Goal: Task Accomplishment & Management: Manage account settings

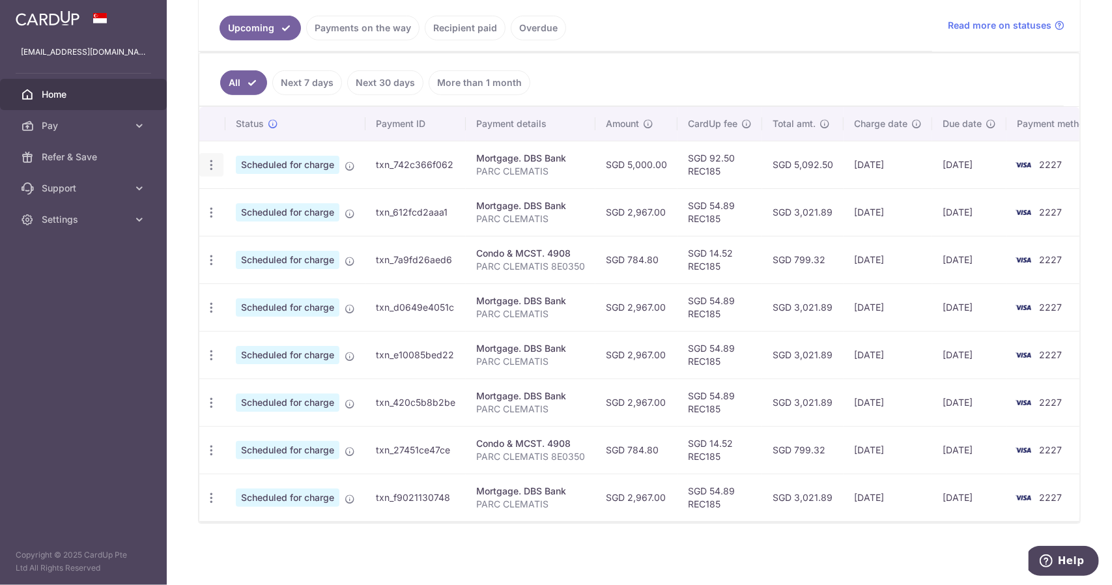
click at [211, 160] on icon "button" at bounding box center [212, 165] width 14 height 14
click at [240, 199] on span "Update payment" at bounding box center [280, 201] width 89 height 16
radio input "true"
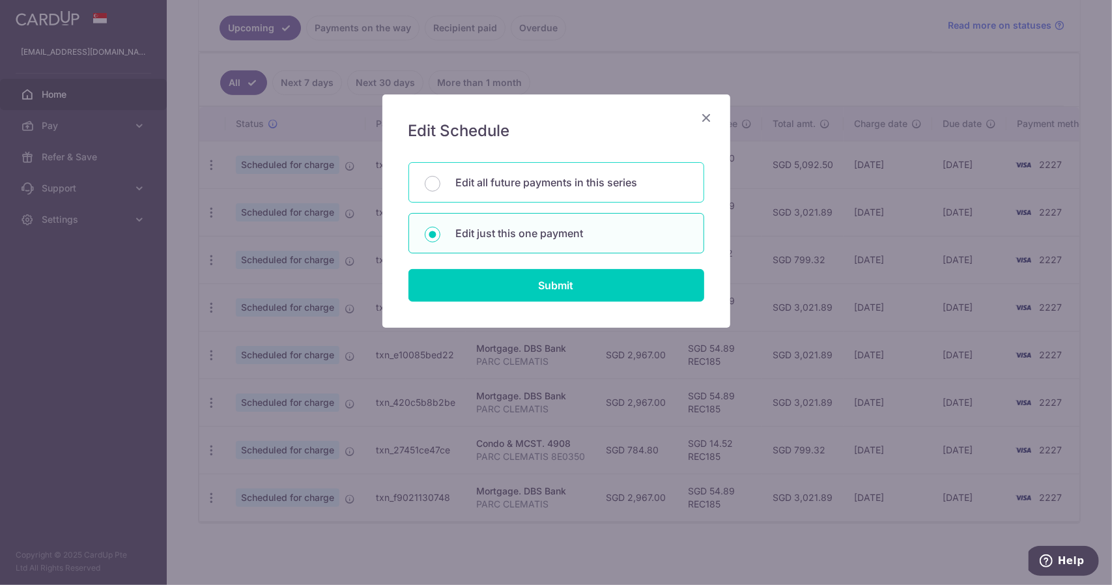
click at [444, 187] on div "Edit all future payments in this series" at bounding box center [556, 182] width 296 height 40
radio input "true"
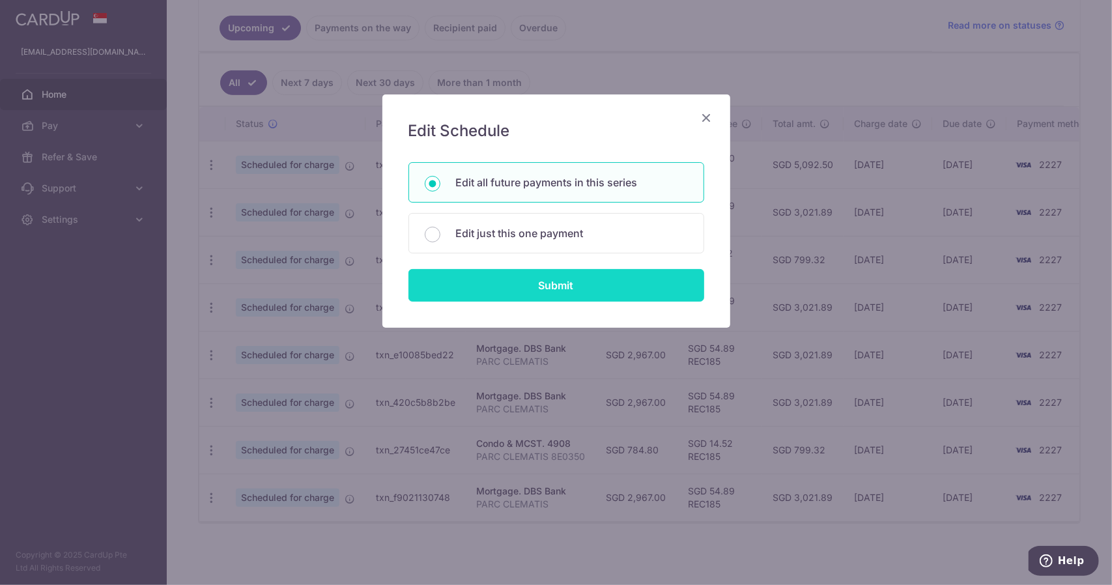
click at [505, 287] on input "Submit" at bounding box center [556, 285] width 296 height 33
radio input "true"
type input "5,000.00"
type input "PARC CLEMATIS"
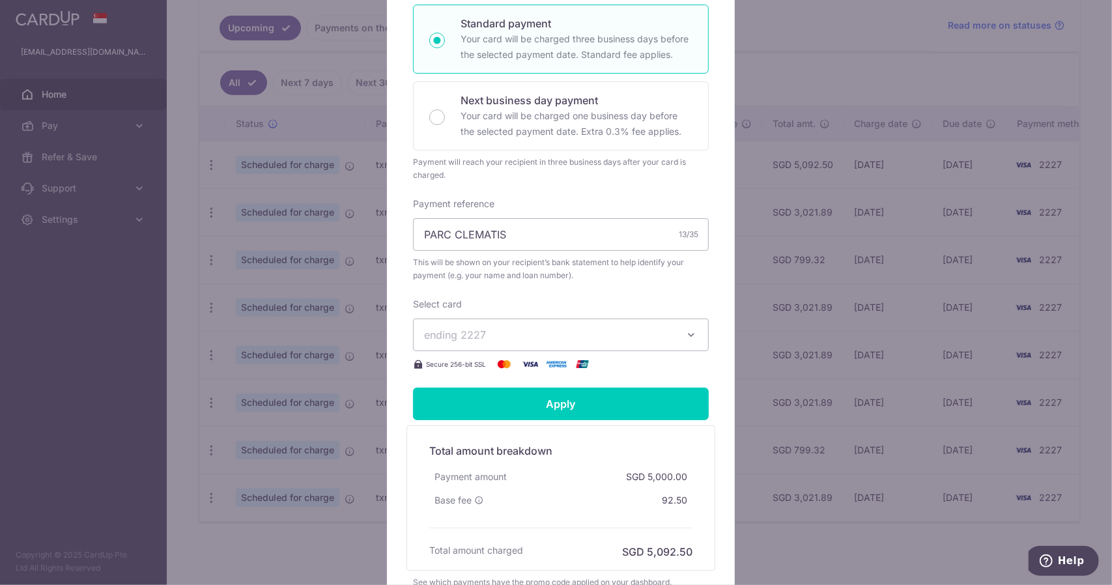
scroll to position [64, 0]
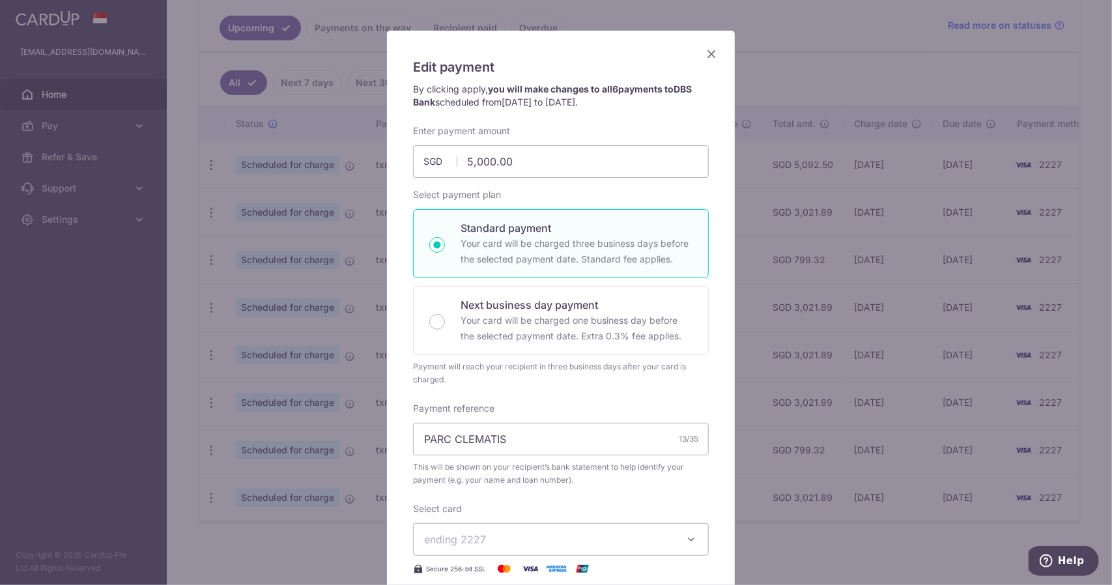
click at [705, 51] on icon "Close" at bounding box center [711, 54] width 16 height 16
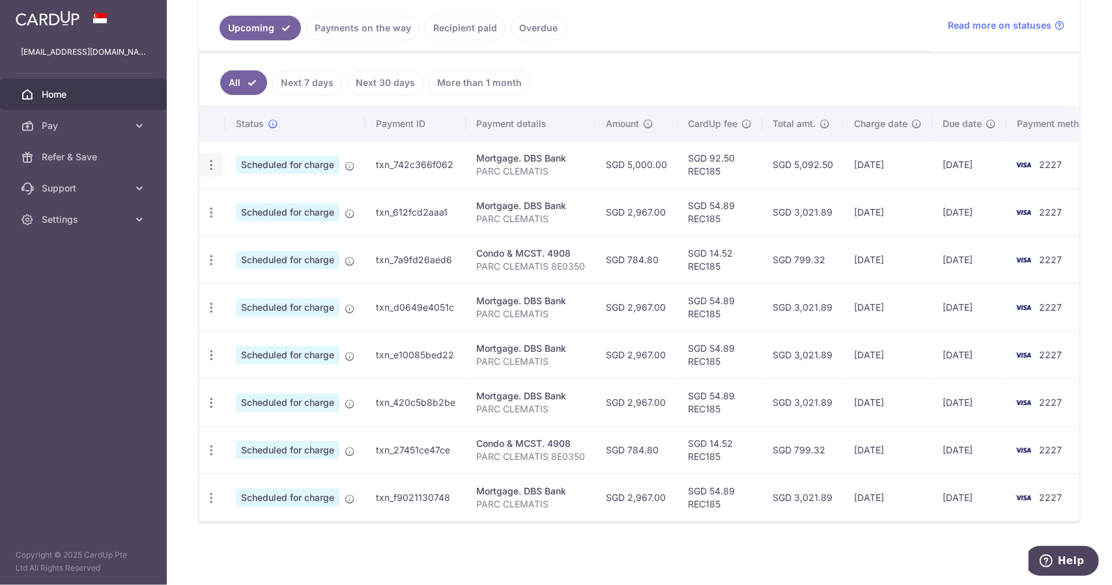
click at [216, 161] on icon "button" at bounding box center [212, 165] width 14 height 14
click at [247, 197] on span "Update payment" at bounding box center [280, 201] width 89 height 16
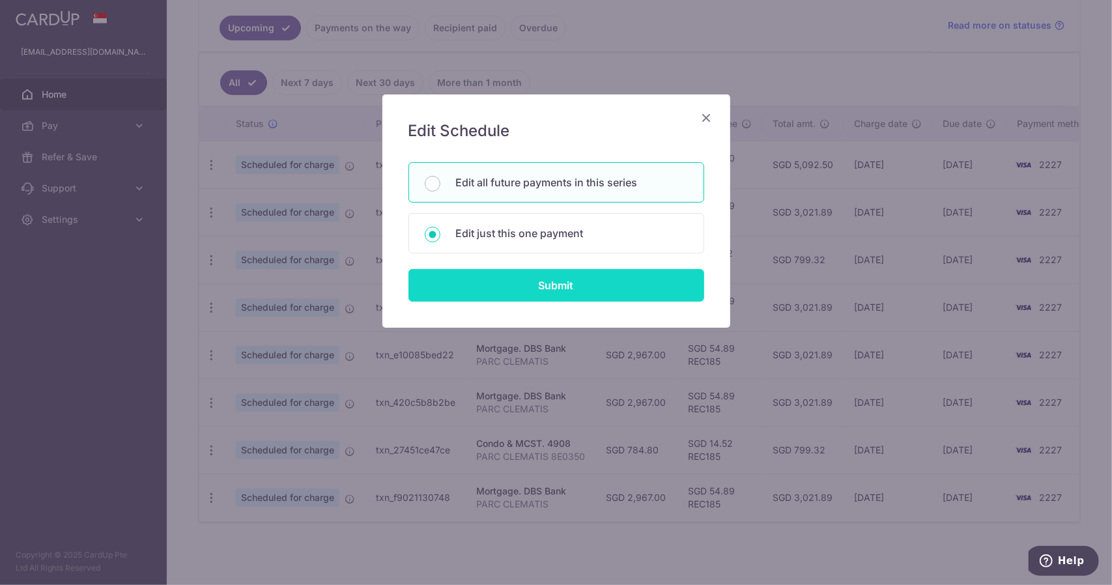
click at [492, 289] on input "Submit" at bounding box center [556, 285] width 296 height 33
radio input "true"
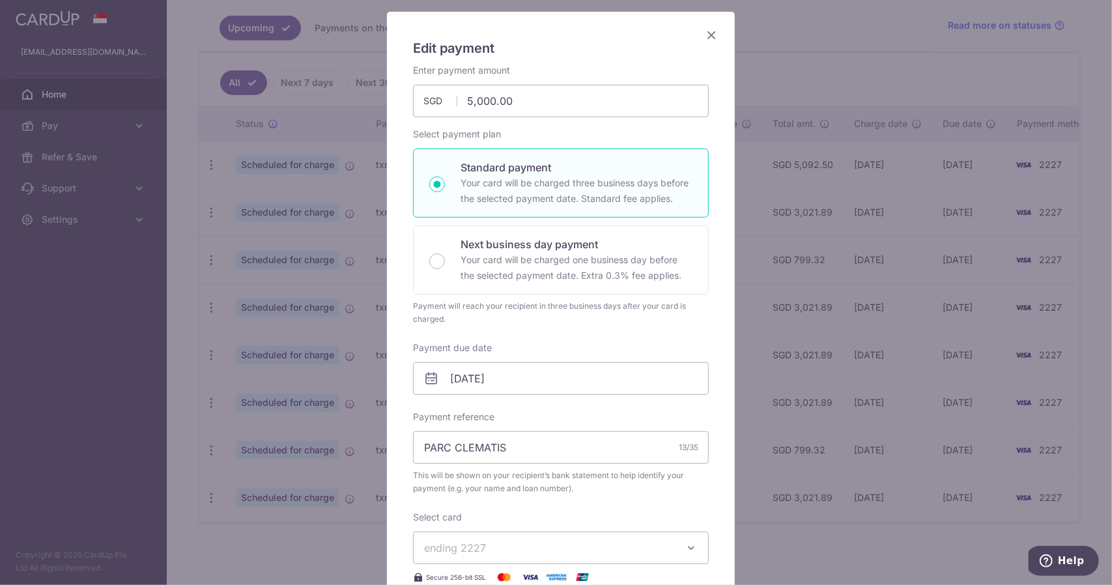
scroll to position [195, 0]
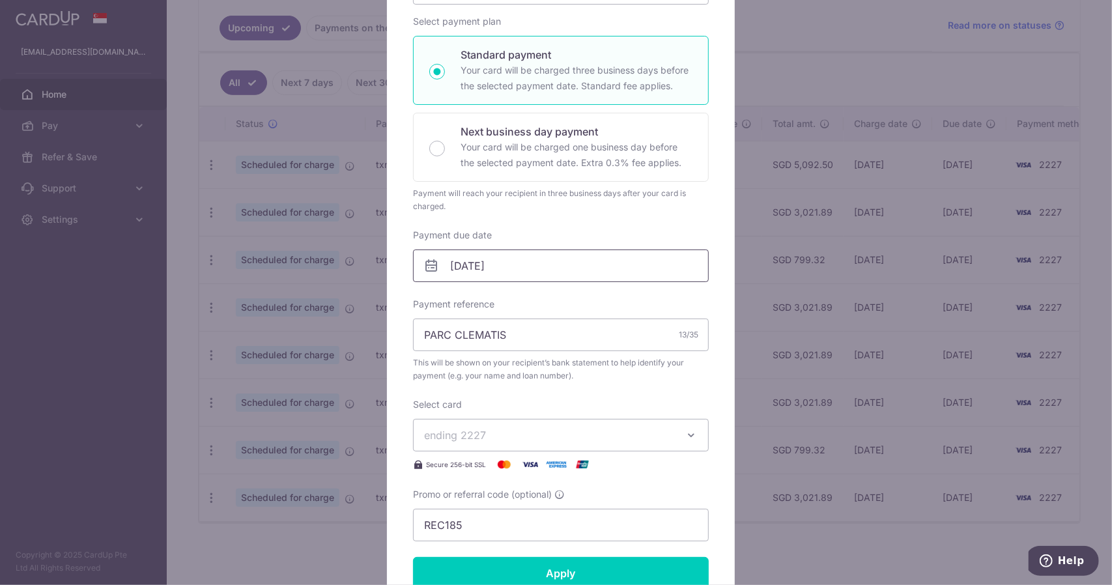
click at [482, 256] on input "29/08/2025" at bounding box center [561, 265] width 296 height 33
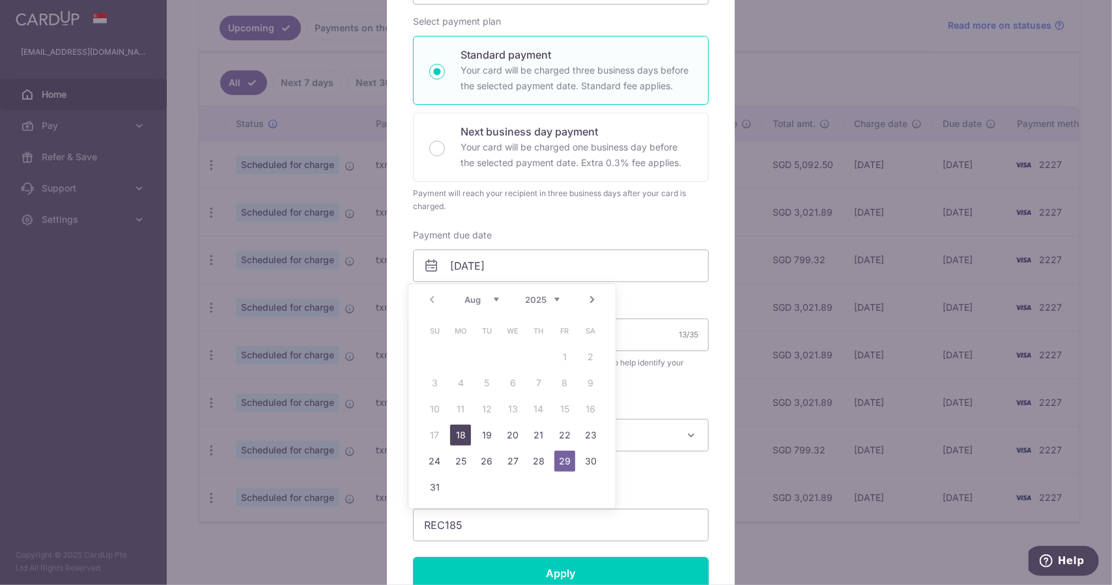
click at [466, 435] on link "18" at bounding box center [460, 435] width 21 height 21
type input "[DATE]"
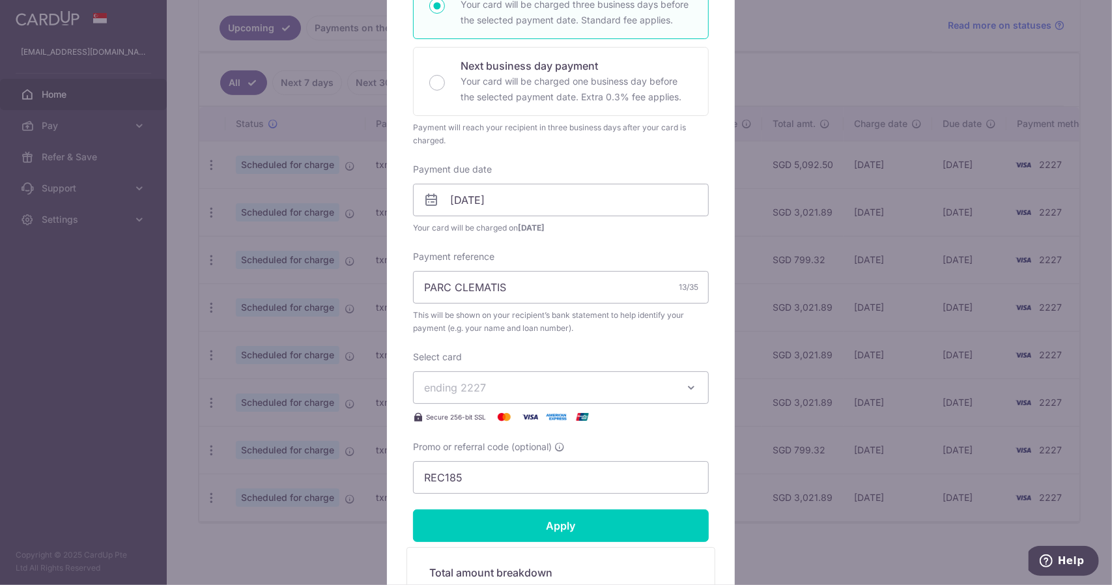
scroll to position [326, 0]
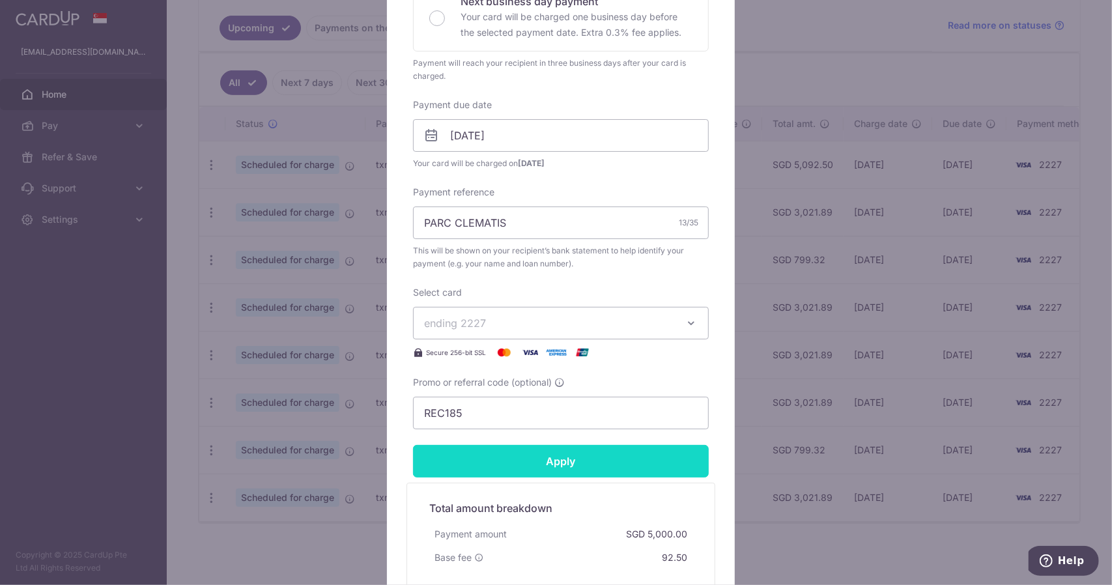
click at [555, 464] on input "Apply" at bounding box center [561, 461] width 296 height 33
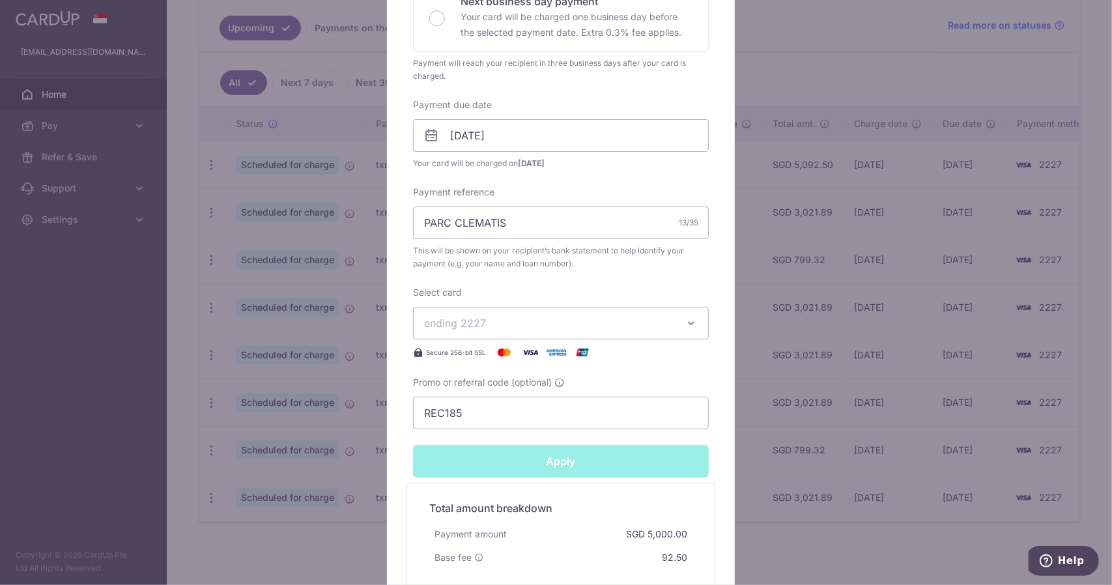
type input "Successfully Applied"
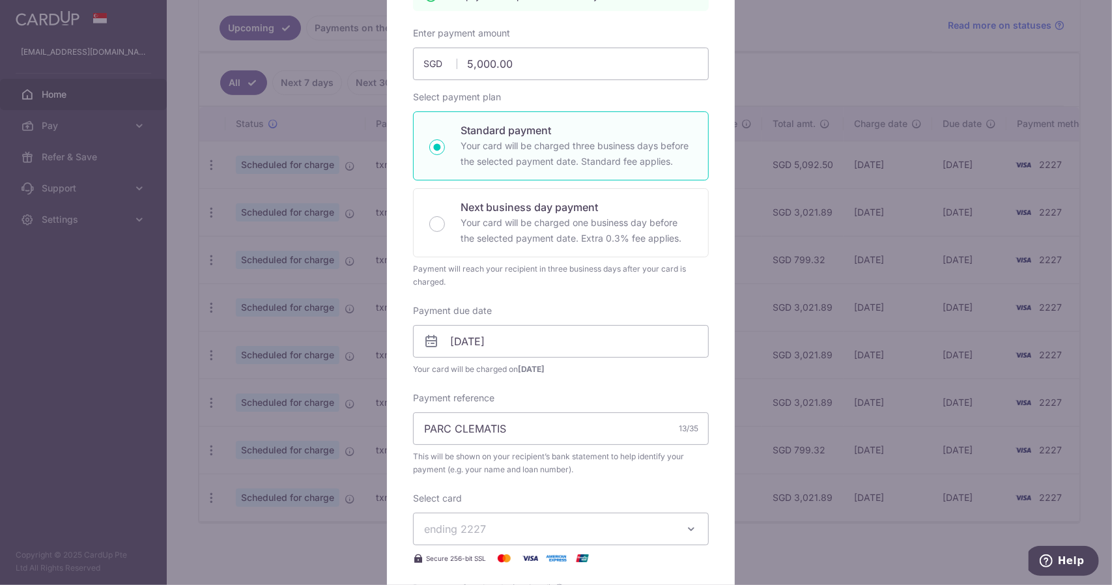
scroll to position [45, 0]
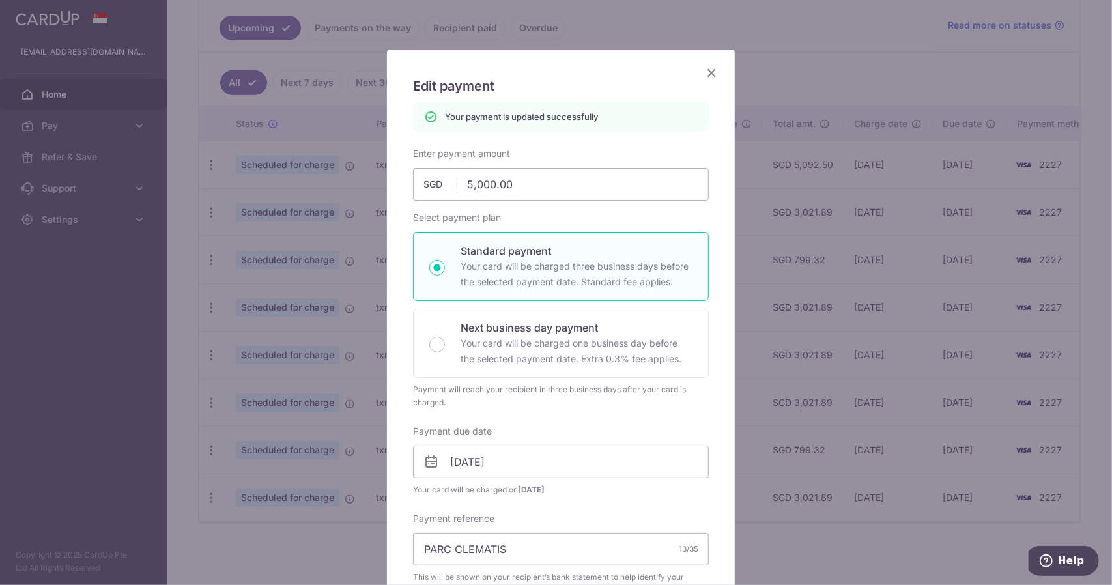
click at [705, 78] on icon "Close" at bounding box center [711, 72] width 16 height 16
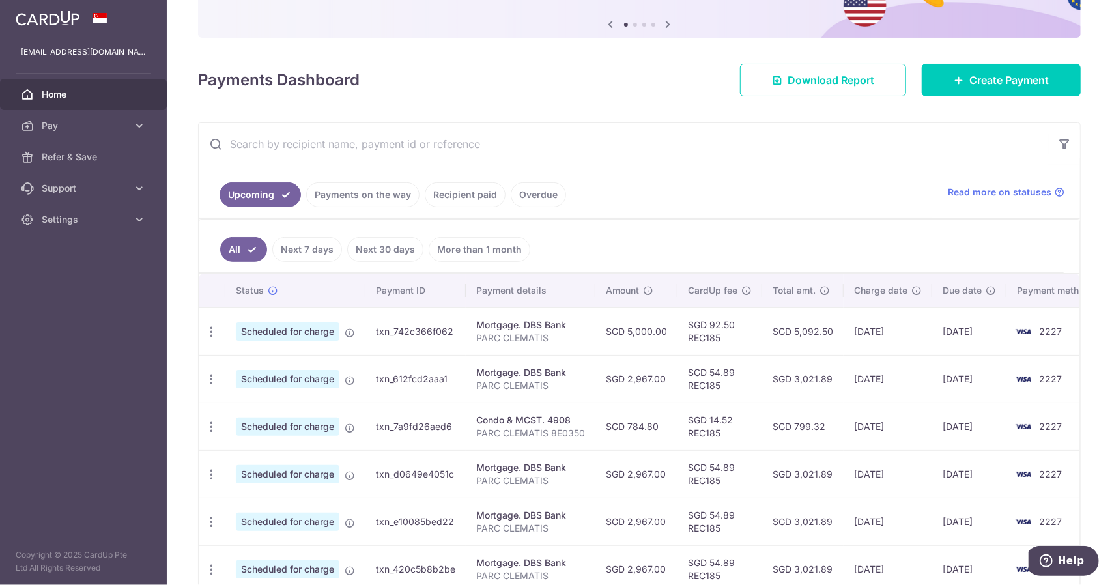
scroll to position [130, 0]
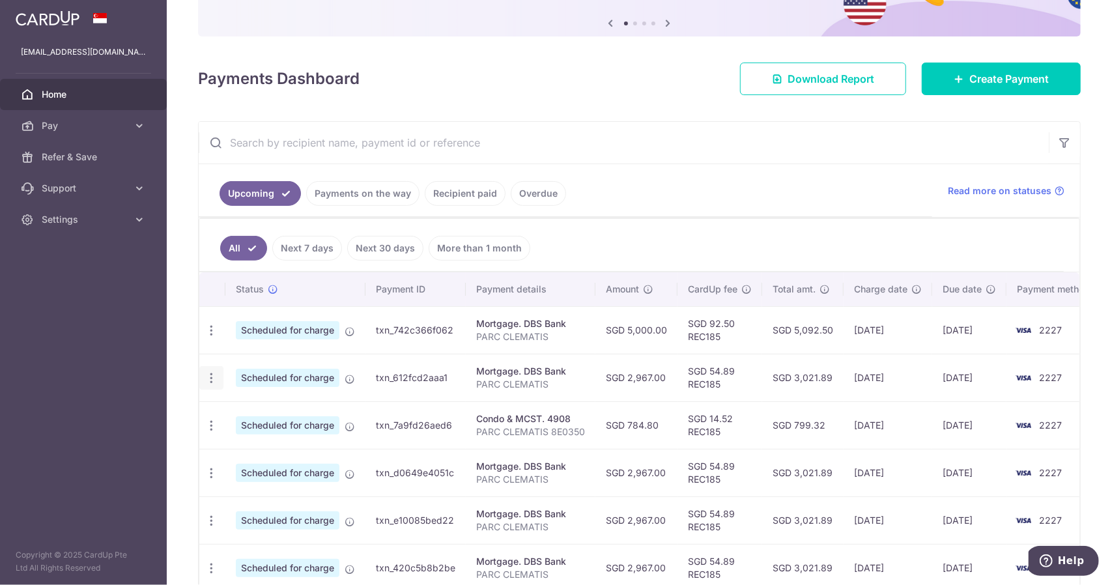
click at [208, 337] on icon "button" at bounding box center [212, 331] width 14 height 14
click at [244, 410] on span "Update payment" at bounding box center [280, 414] width 89 height 16
radio input "true"
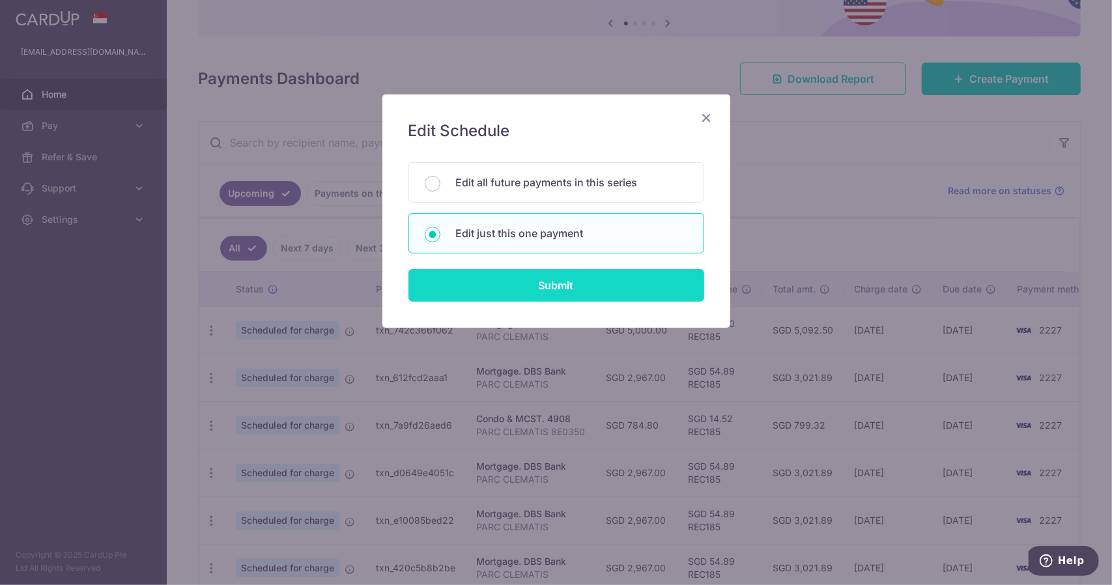
click at [484, 296] on input "Submit" at bounding box center [556, 285] width 296 height 33
radio input "true"
type input "2,967.00"
type input "29/09/2025"
type input "PARC CLEMATIS"
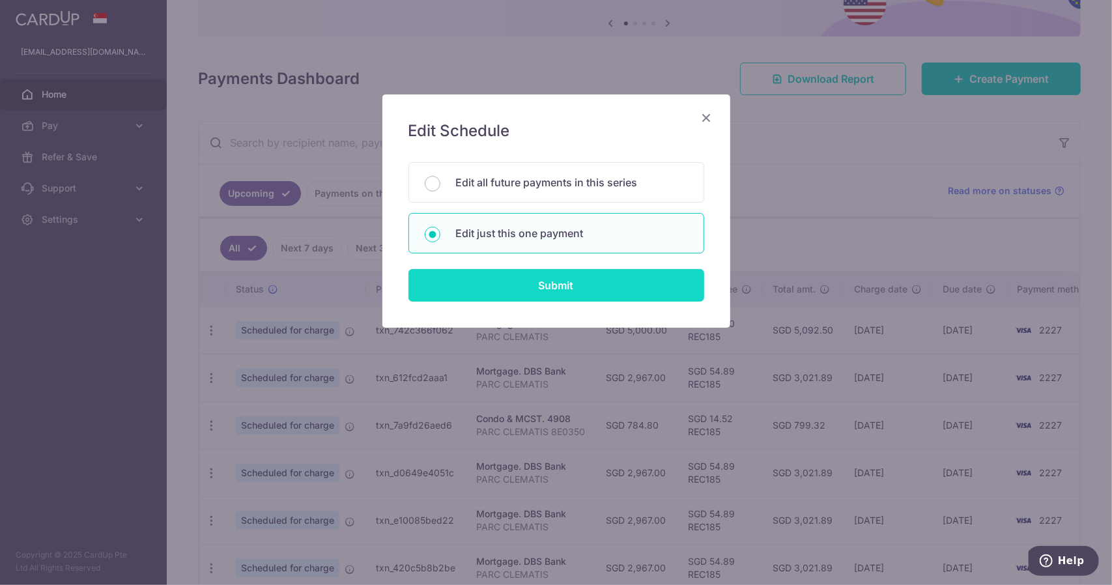
type input "REC185"
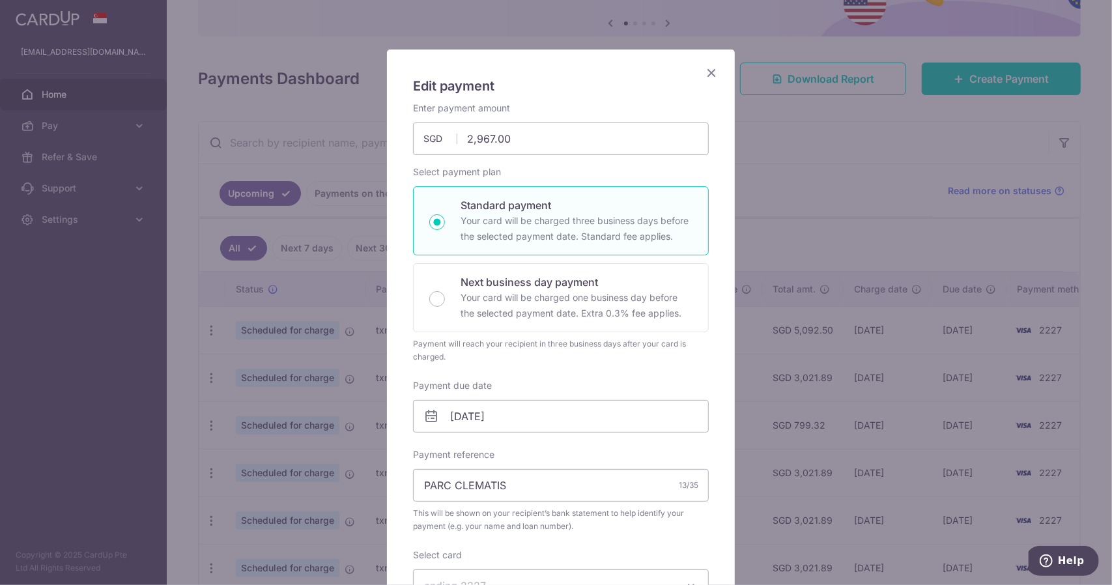
scroll to position [65, 0]
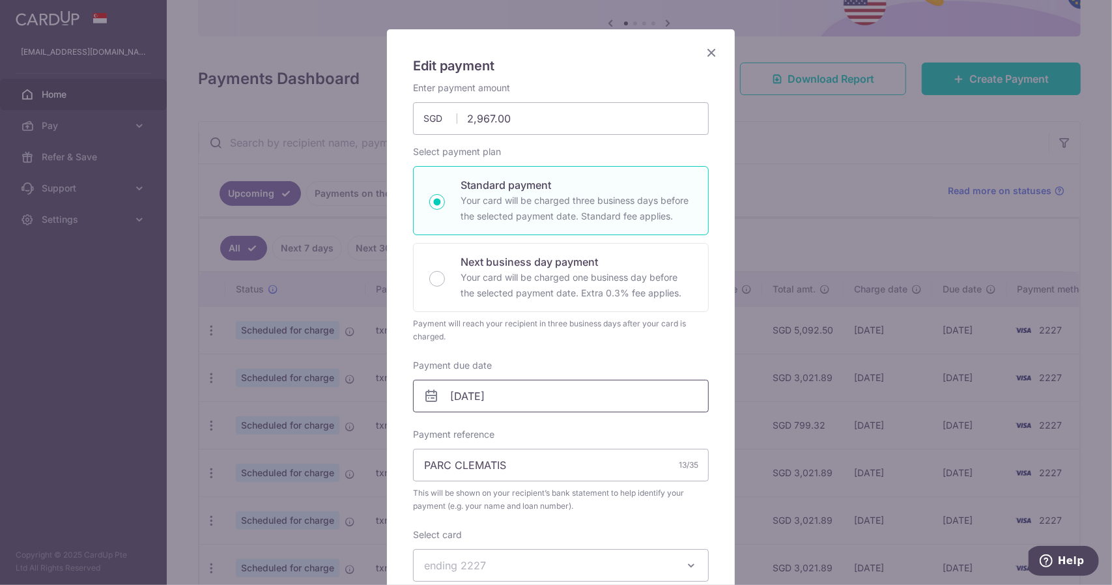
click at [458, 397] on input "29/09/2025" at bounding box center [561, 396] width 296 height 33
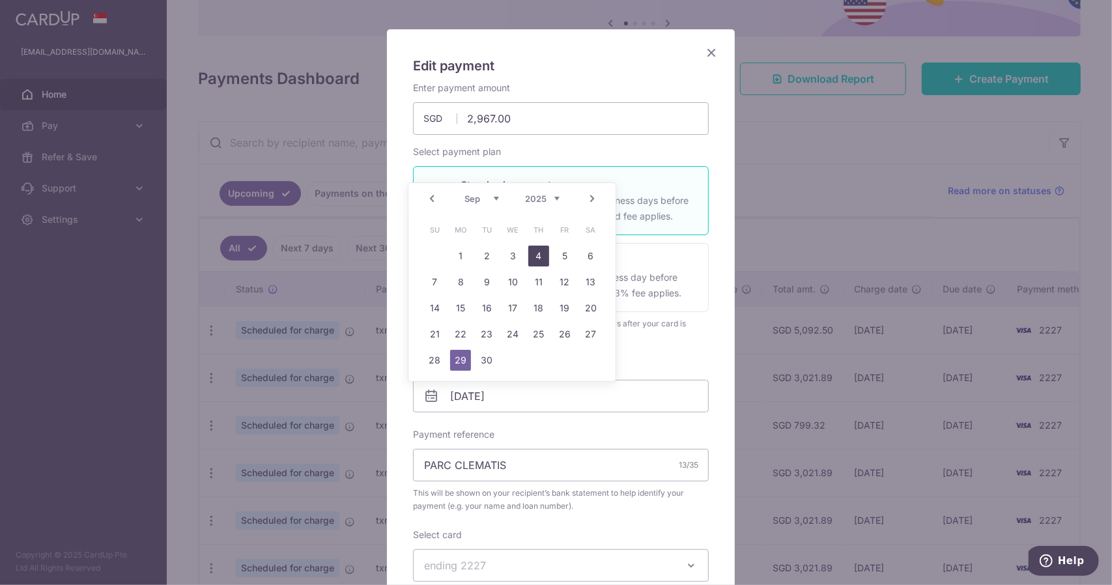
click at [535, 255] on link "4" at bounding box center [538, 256] width 21 height 21
type input "[DATE]"
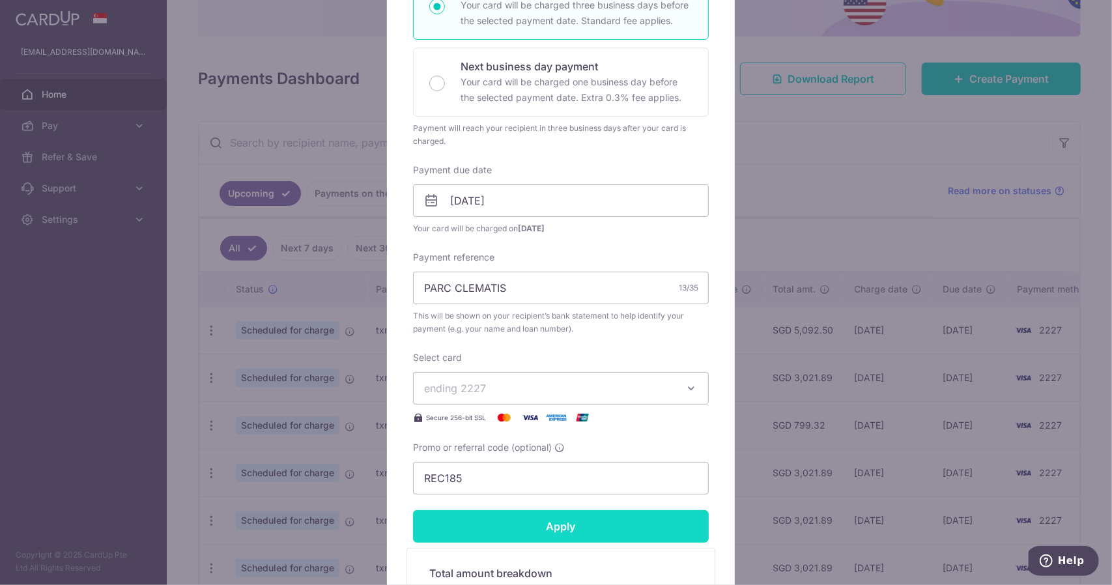
click at [529, 528] on input "Apply" at bounding box center [561, 526] width 296 height 33
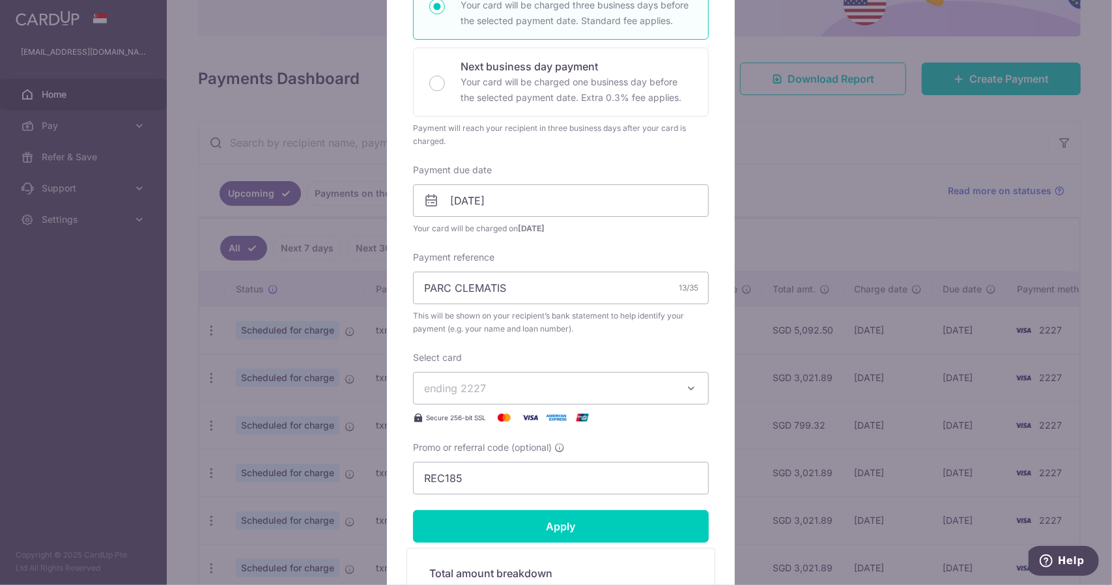
type input "Successfully Applied"
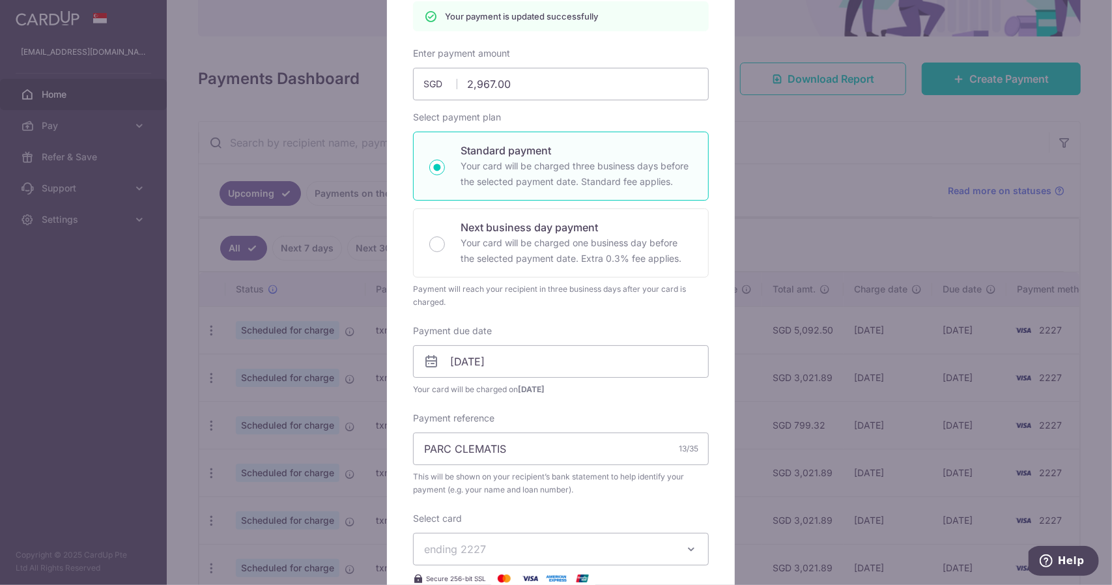
scroll to position [0, 0]
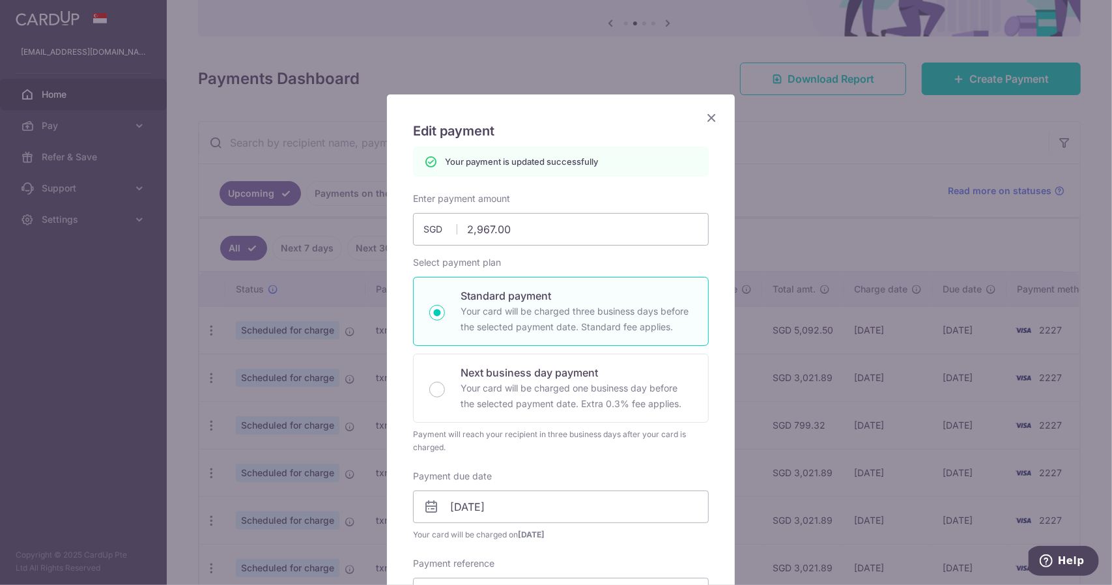
click at [713, 113] on icon "Close" at bounding box center [711, 117] width 16 height 16
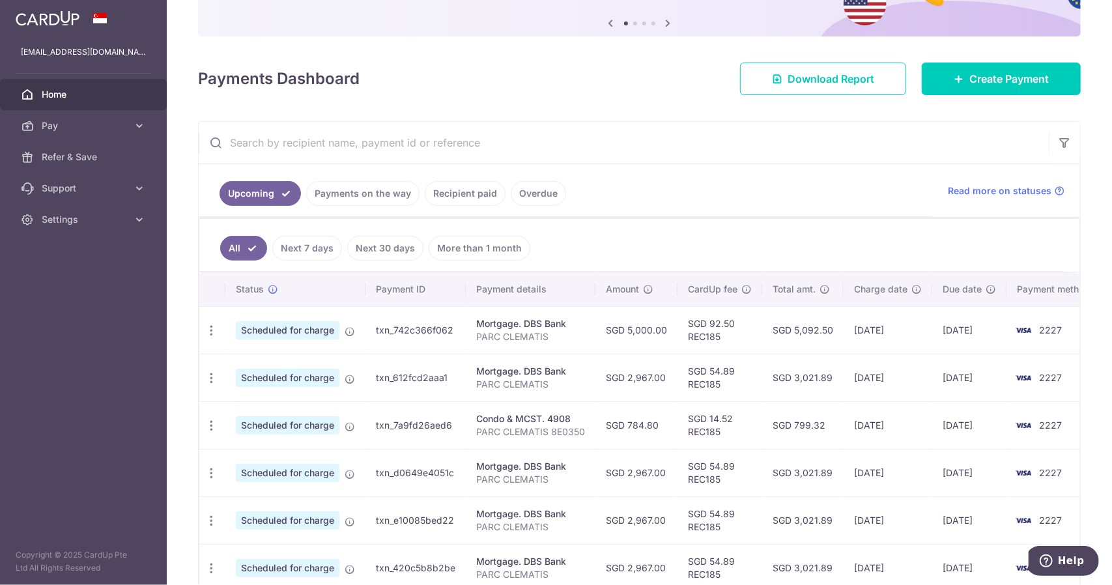
scroll to position [195, 0]
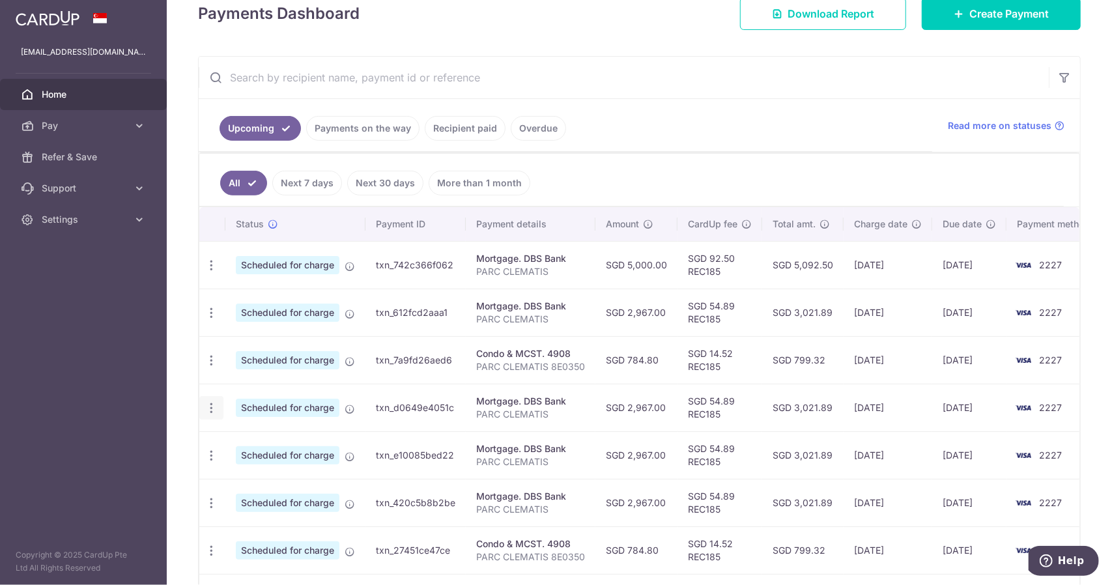
click at [212, 272] on icon "button" at bounding box center [212, 266] width 14 height 14
click at [242, 436] on span "Update payment" at bounding box center [280, 444] width 89 height 16
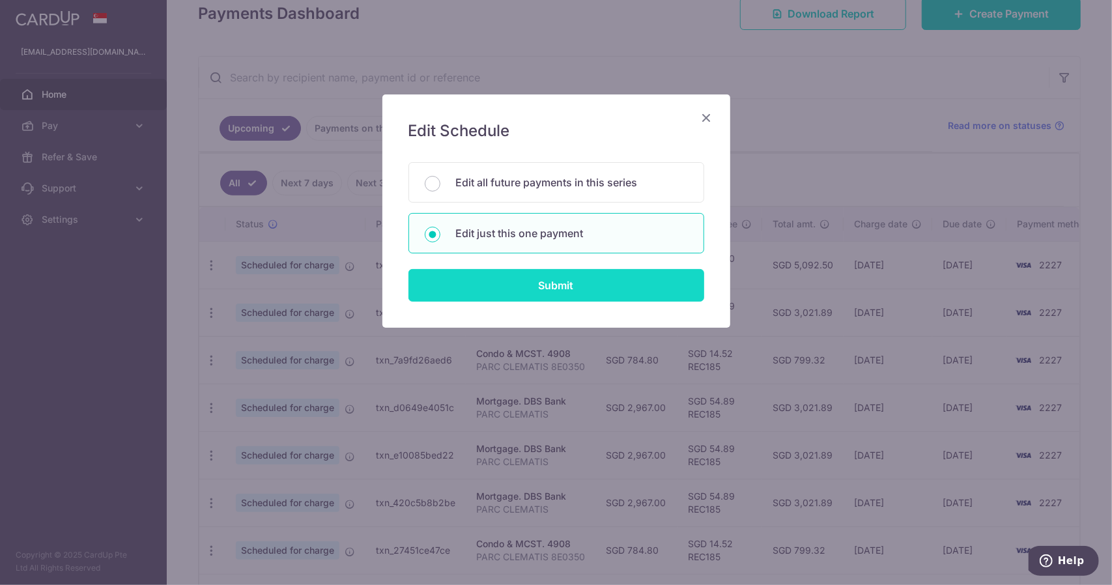
click at [494, 286] on input "Submit" at bounding box center [556, 285] width 296 height 33
radio input "true"
type input "2,967.00"
type input "29/10/2025"
type input "PARC CLEMATIS"
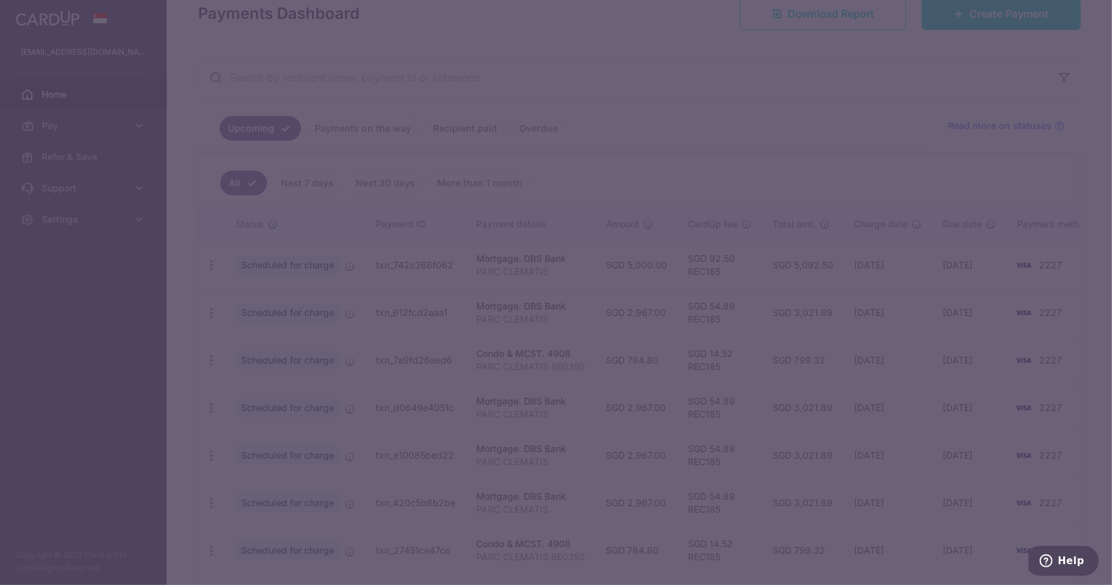
type input "REC185"
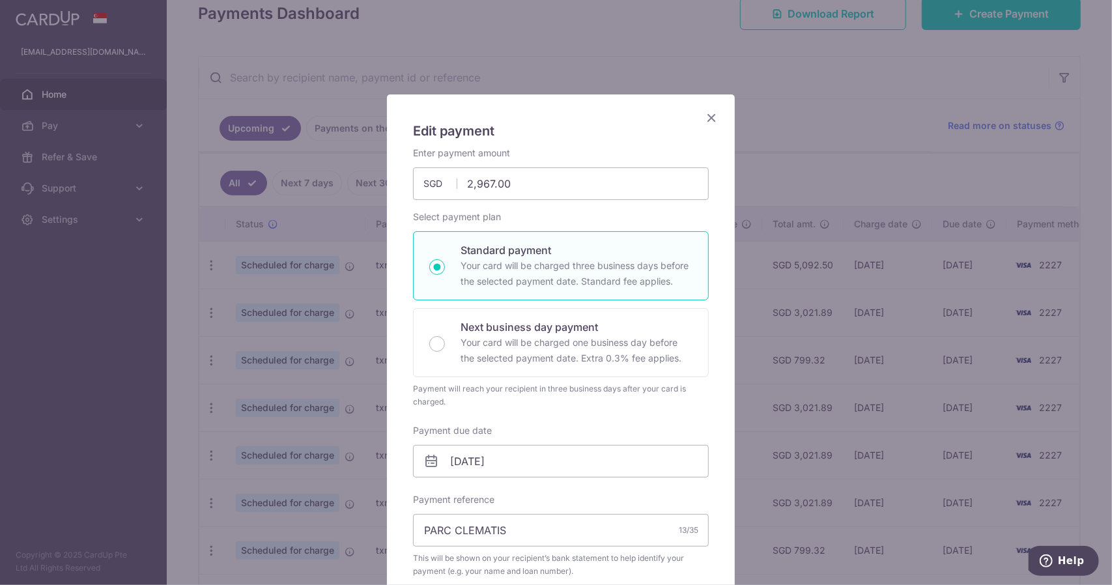
click at [710, 121] on icon "Close" at bounding box center [711, 117] width 16 height 16
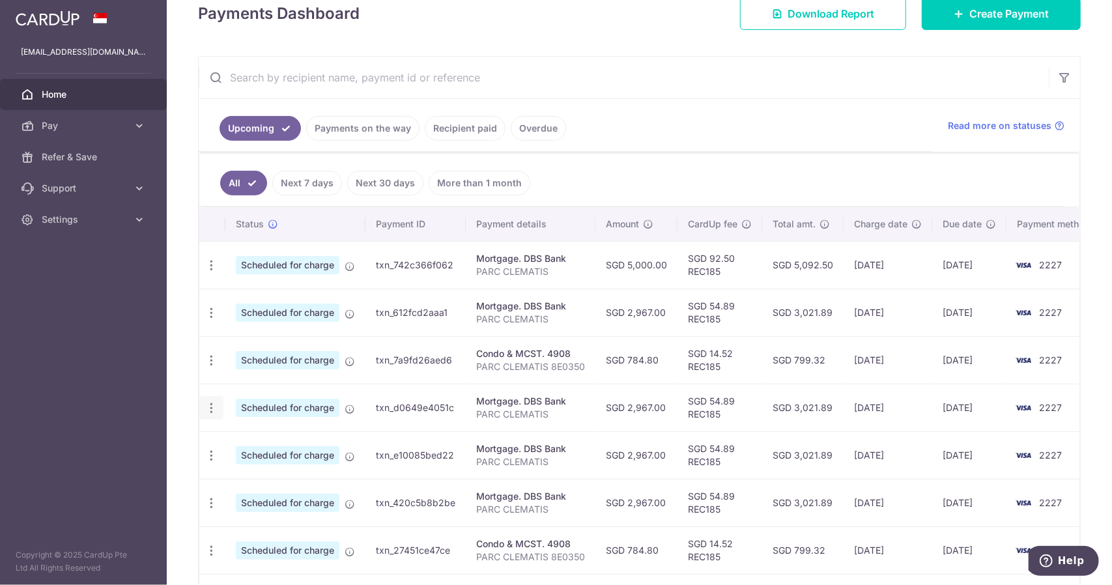
click at [208, 272] on icon "button" at bounding box center [212, 266] width 14 height 14
click at [236, 436] on span "Update payment" at bounding box center [280, 444] width 89 height 16
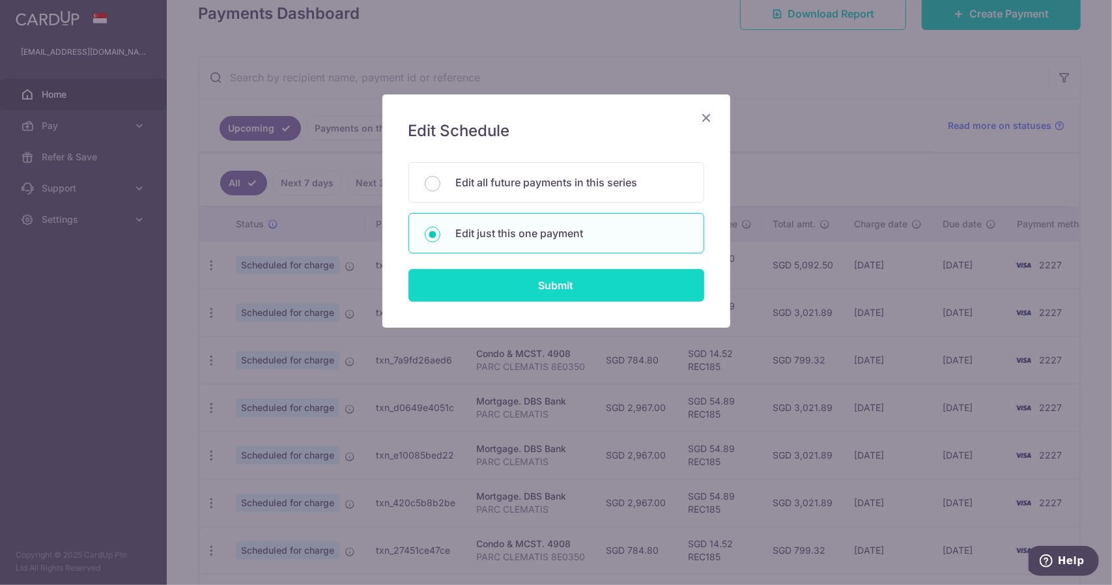
click at [457, 281] on input "Submit" at bounding box center [556, 285] width 296 height 33
radio input "true"
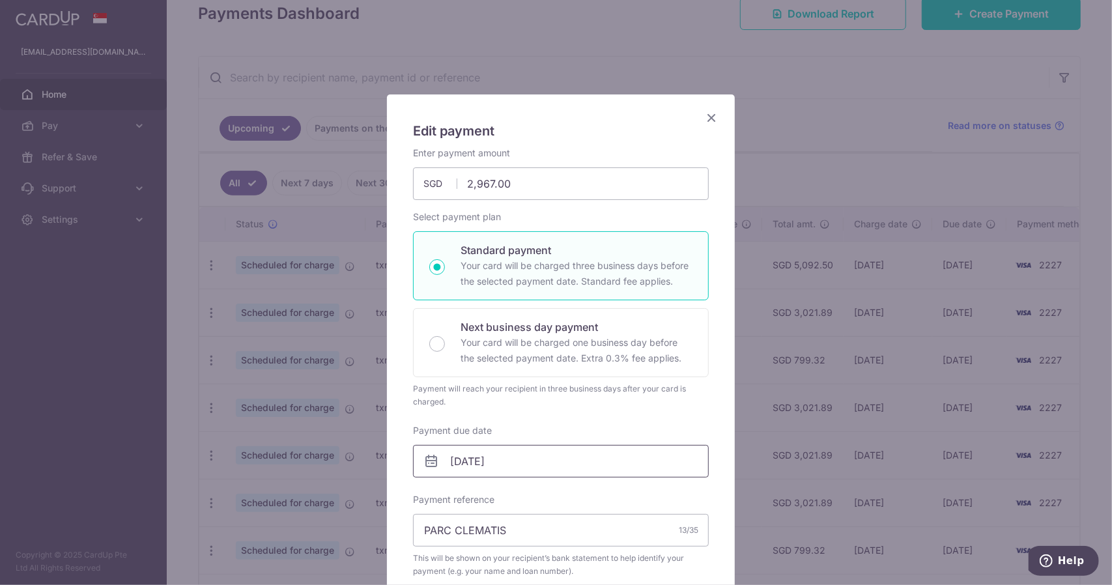
click at [471, 458] on input "29/10/2025" at bounding box center [561, 461] width 296 height 33
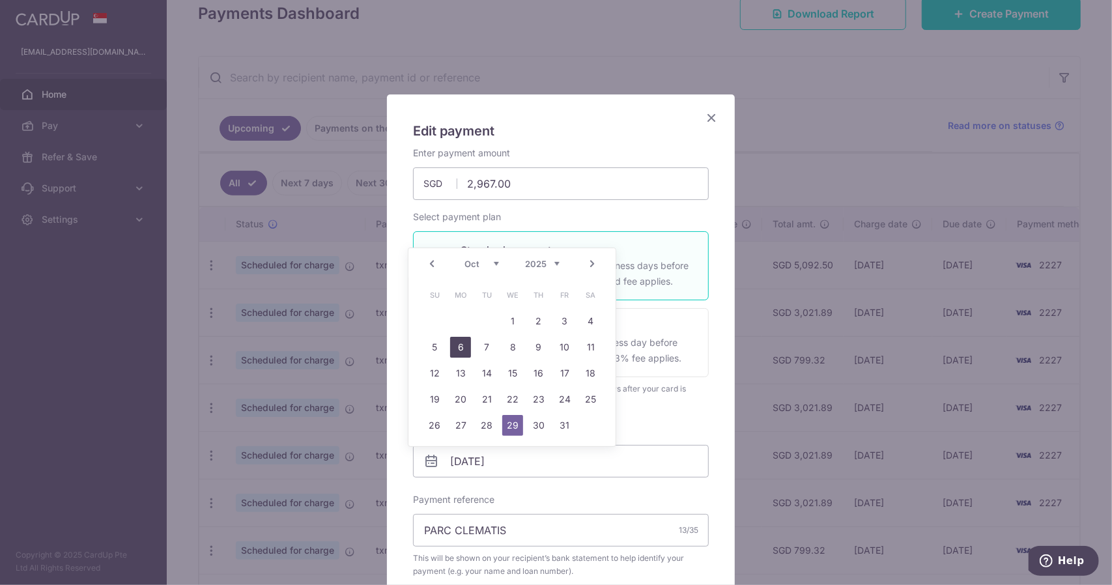
click at [465, 346] on link "6" at bounding box center [460, 347] width 21 height 21
type input "[DATE]"
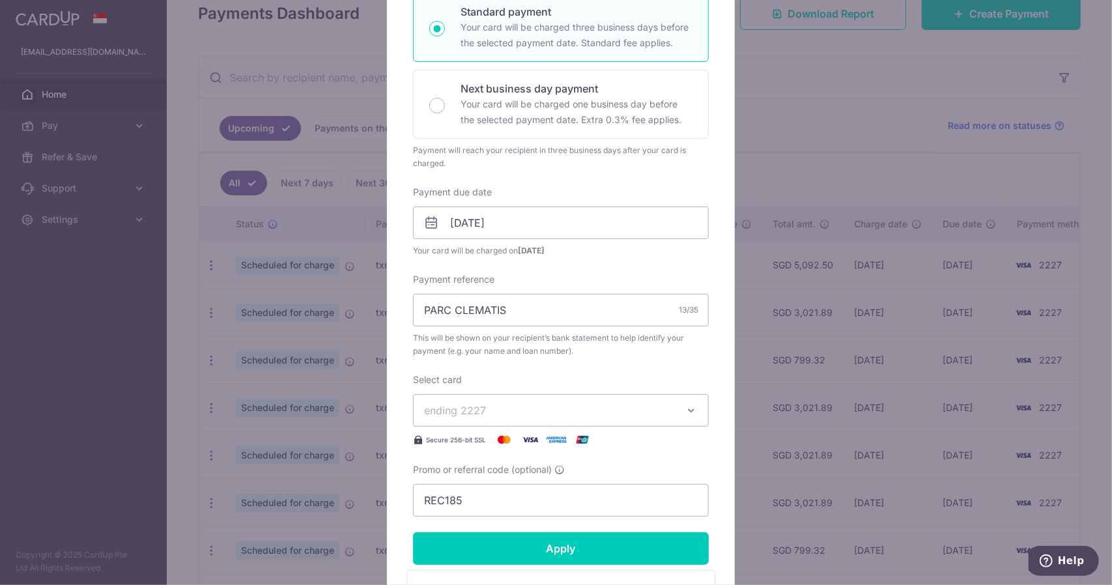
scroll to position [456, 0]
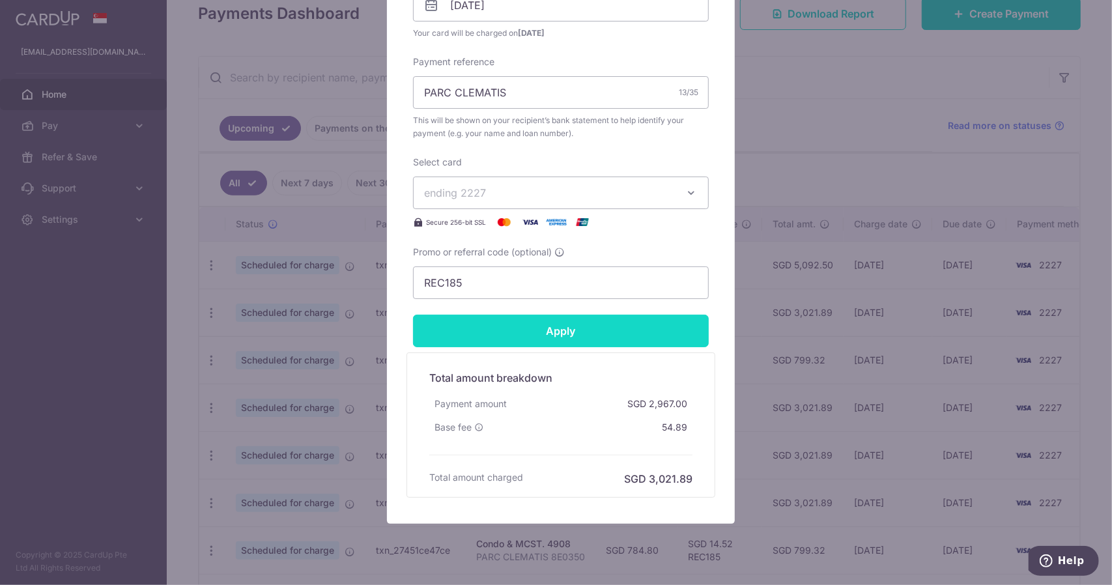
click at [554, 325] on input "Apply" at bounding box center [561, 331] width 296 height 33
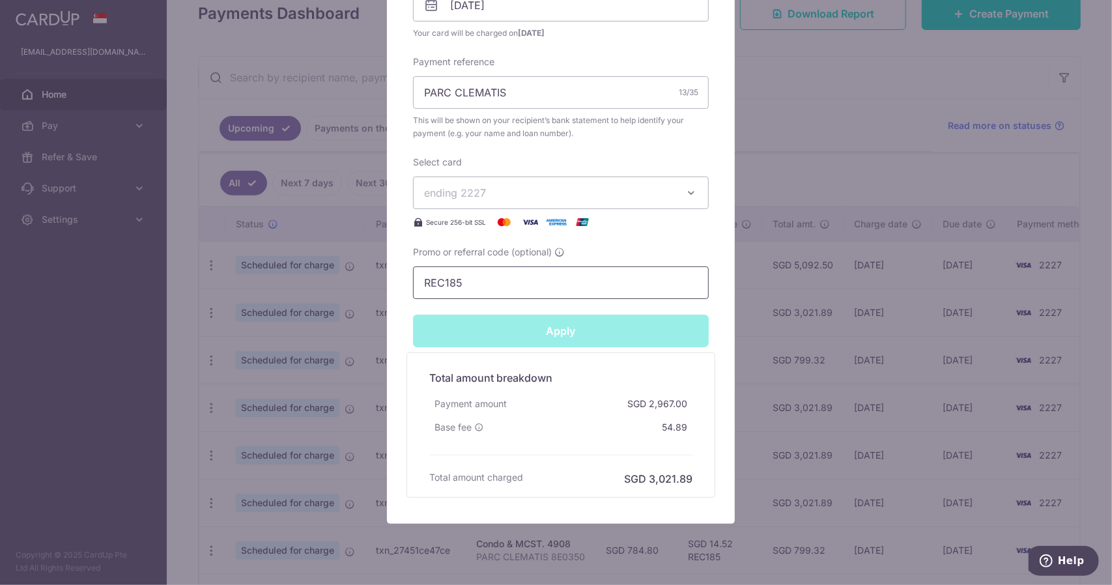
type input "Successfully Applied"
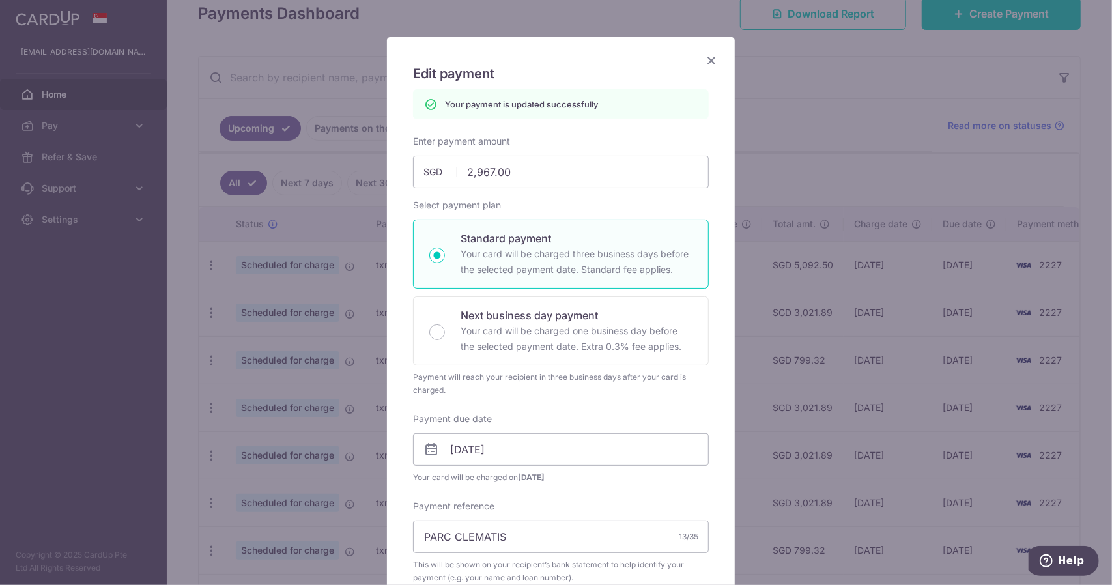
scroll to position [0, 0]
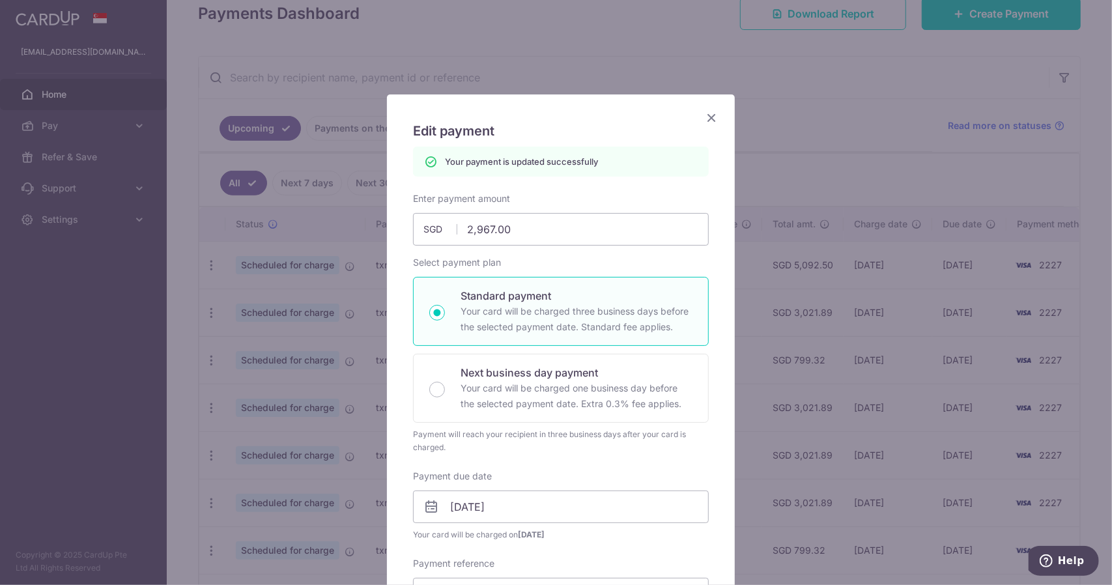
click at [707, 117] on icon "Close" at bounding box center [711, 117] width 16 height 16
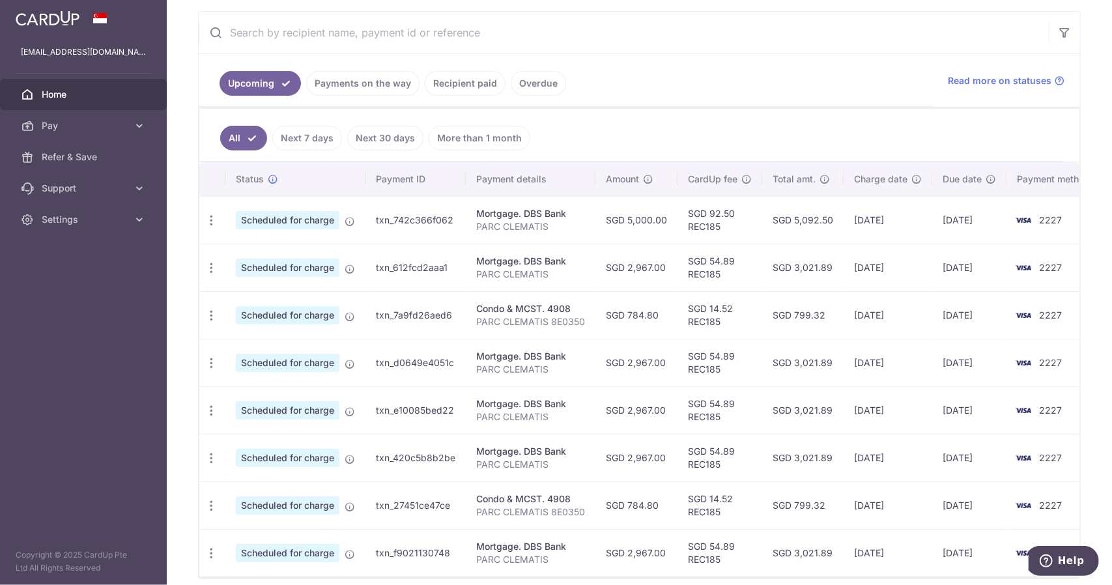
scroll to position [261, 0]
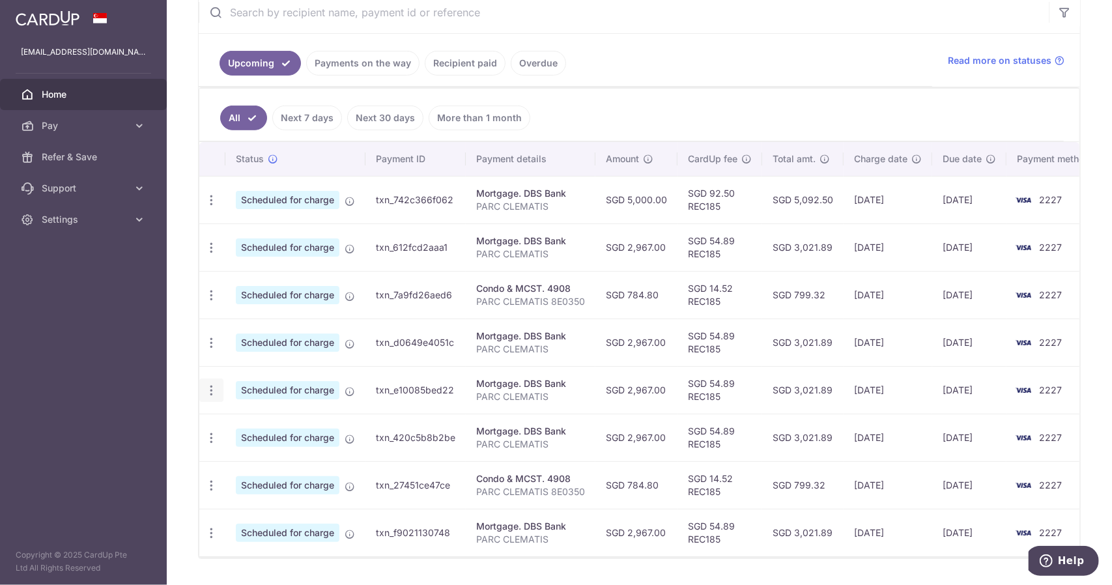
click at [207, 207] on icon "button" at bounding box center [212, 200] width 14 height 14
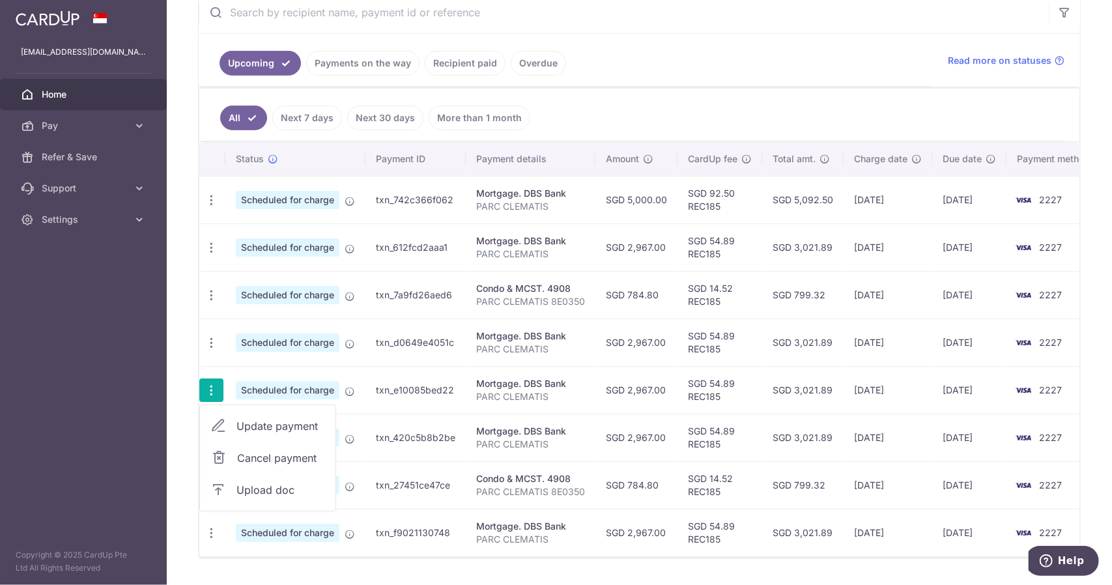
click at [246, 423] on span "Update payment" at bounding box center [280, 426] width 89 height 16
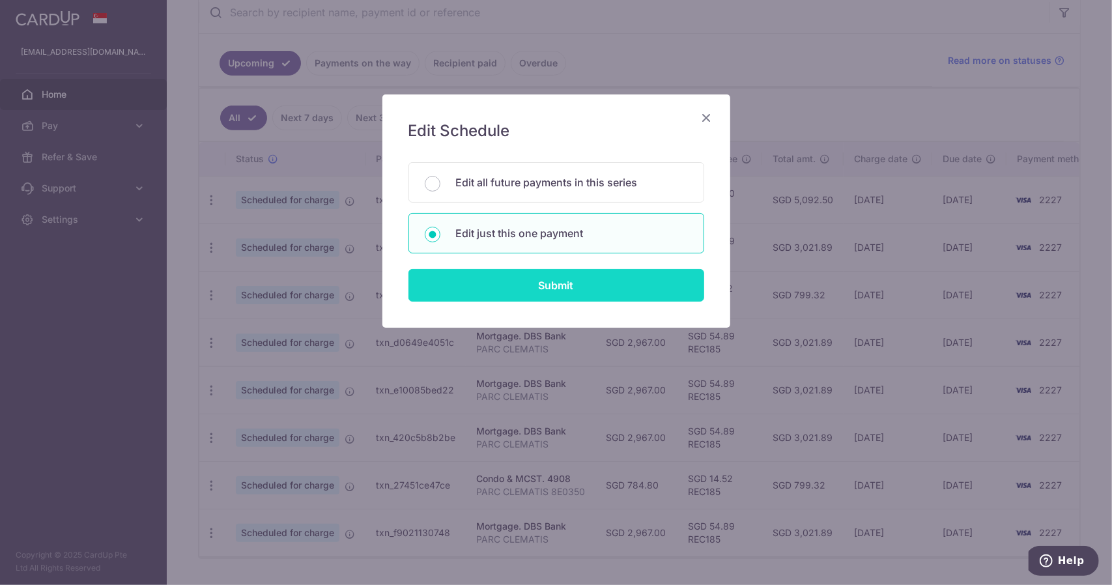
click at [538, 279] on input "Submit" at bounding box center [556, 285] width 296 height 33
radio input "true"
type input "2,967.00"
type input "[DATE]"
type input "PARC CLEMATIS"
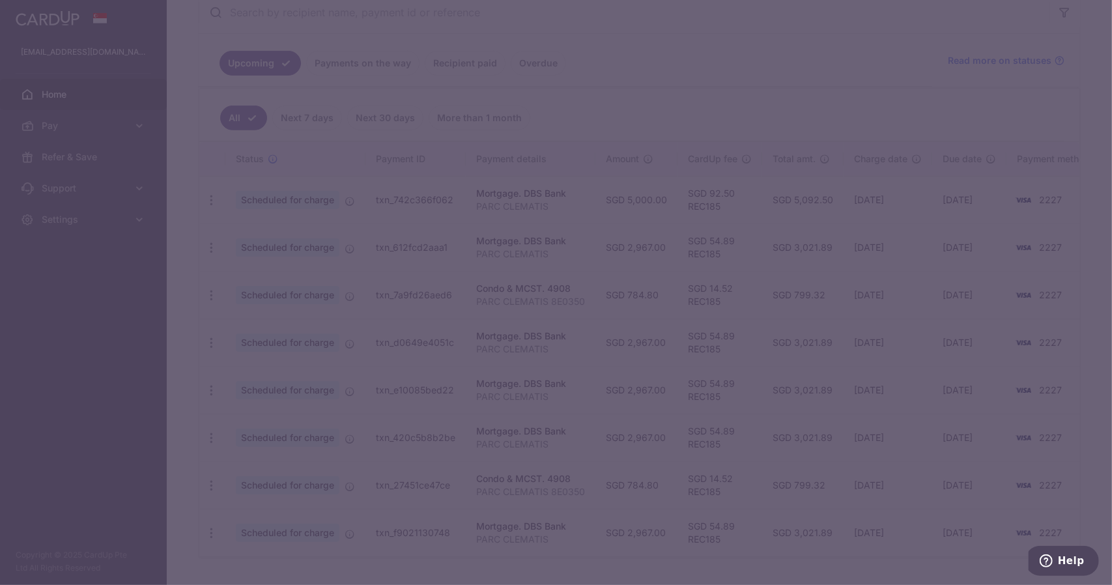
type input "REC185"
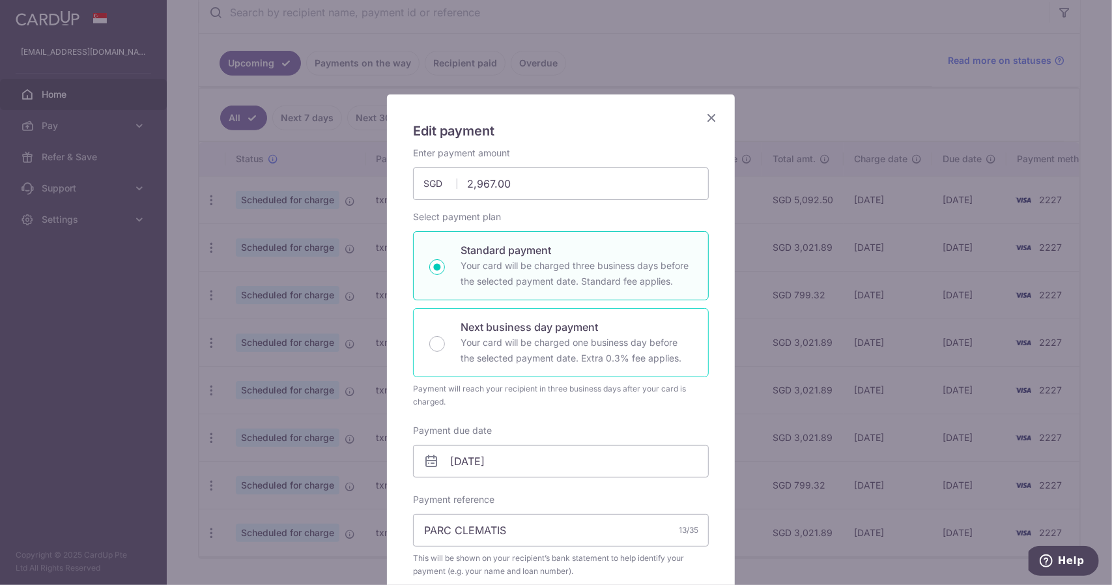
scroll to position [195, 0]
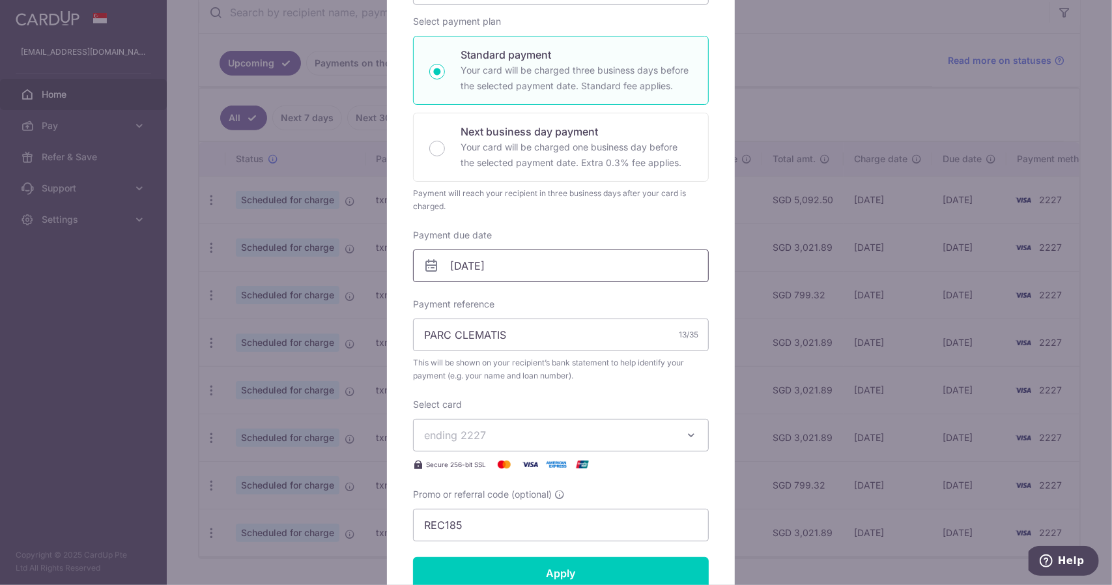
click at [469, 261] on input "[DATE]" at bounding box center [561, 265] width 296 height 33
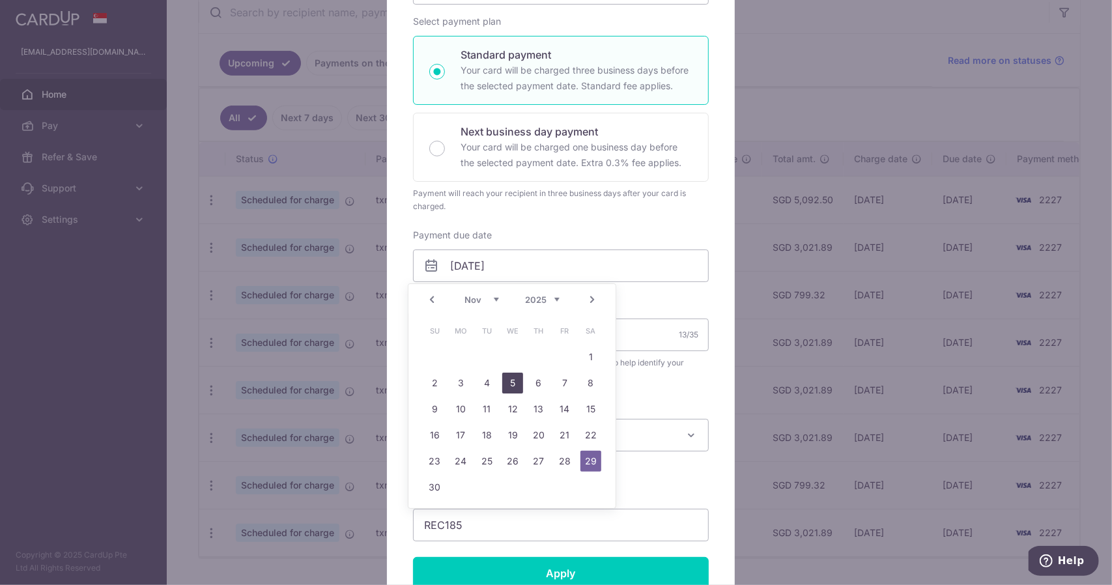
click at [514, 389] on link "5" at bounding box center [512, 383] width 21 height 21
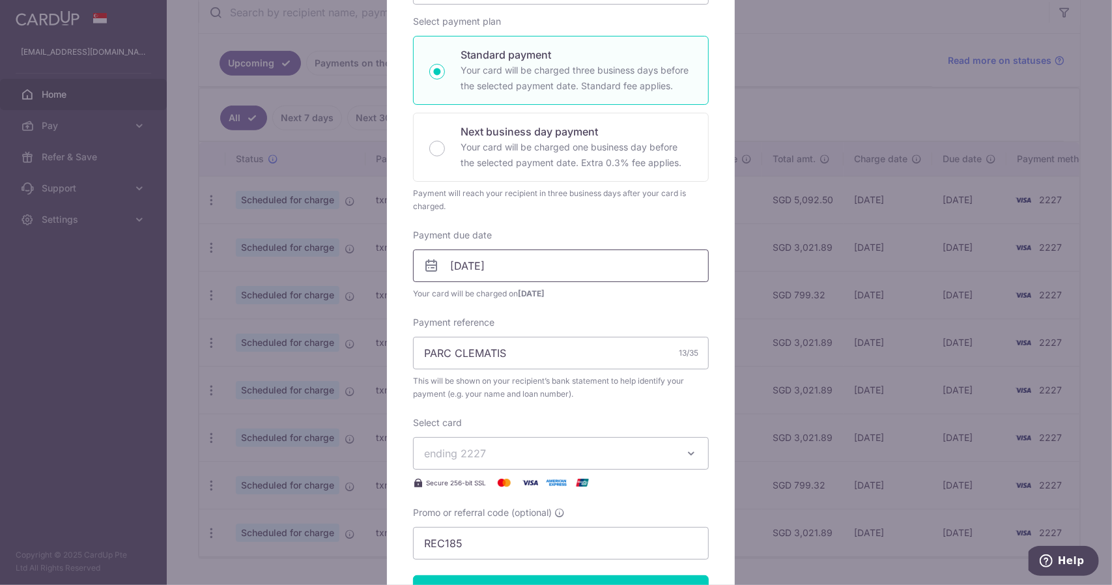
click at [500, 271] on input "05/11/2025" at bounding box center [561, 265] width 296 height 33
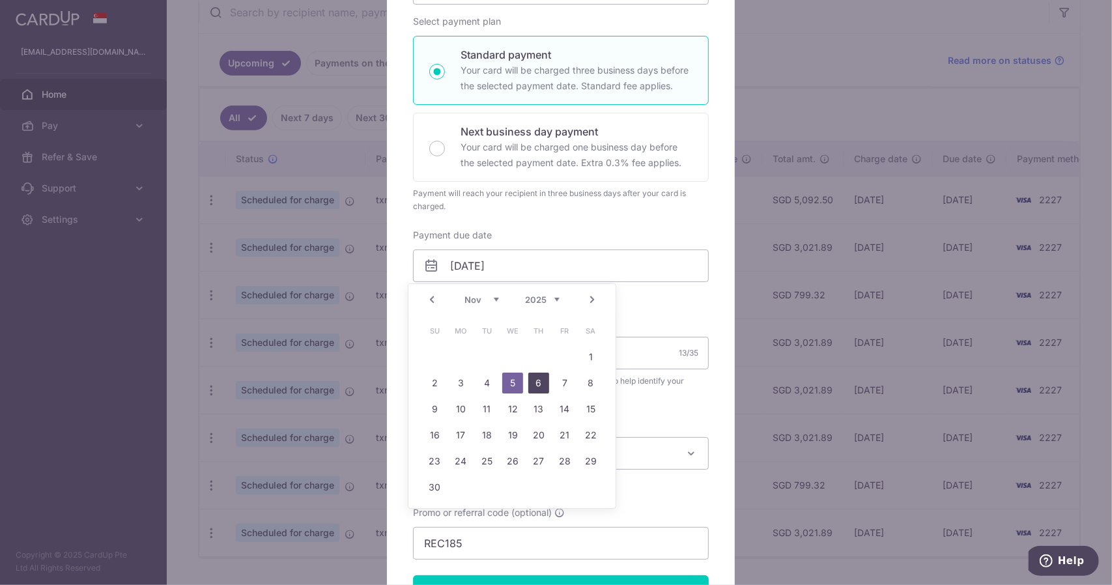
click at [542, 379] on link "6" at bounding box center [538, 383] width 21 height 21
type input "06/11/2025"
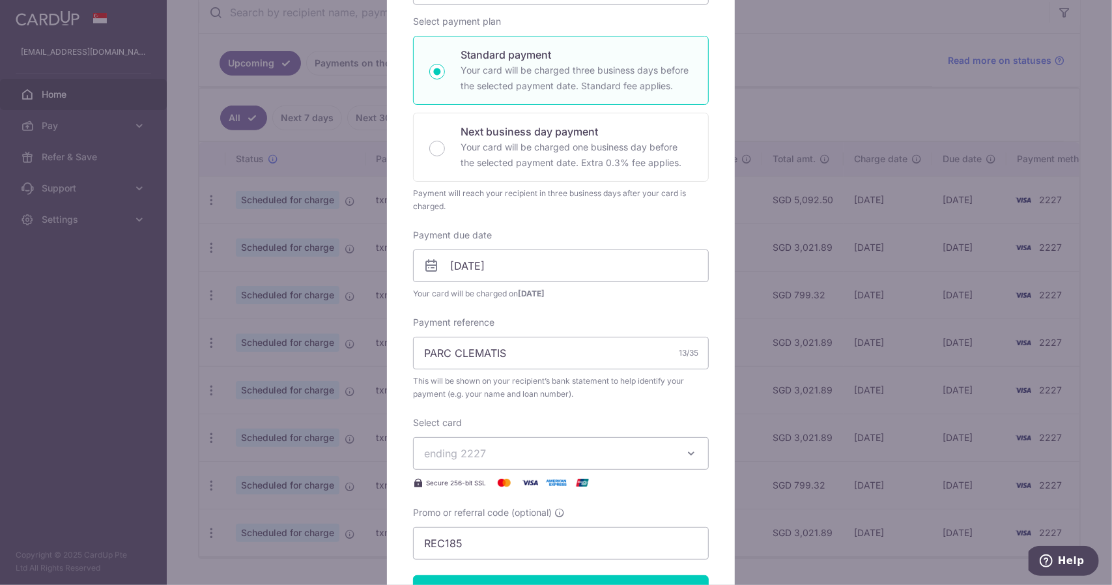
scroll to position [261, 0]
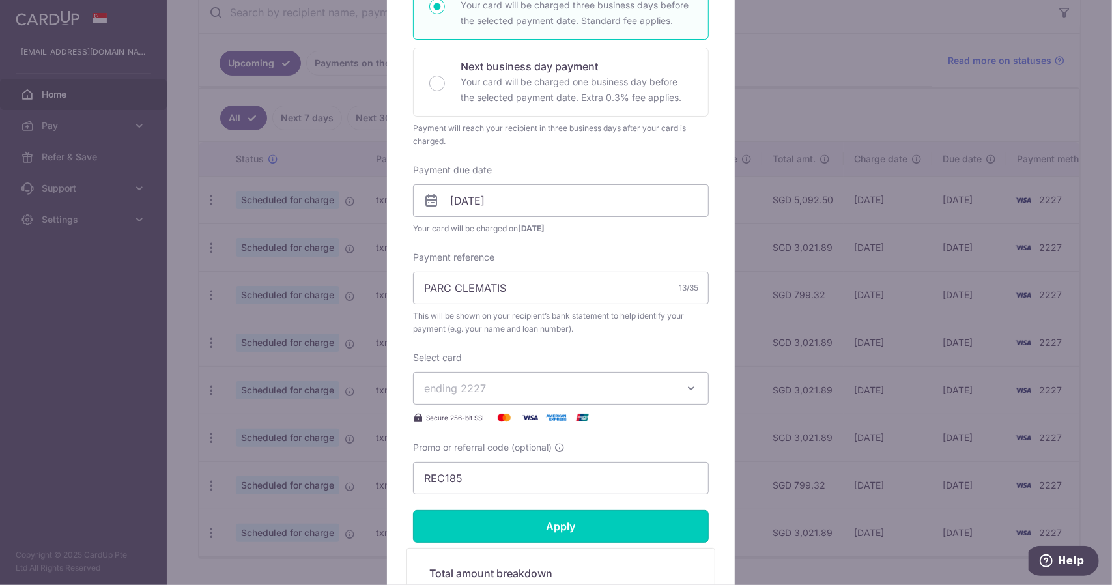
click at [562, 522] on input "Apply" at bounding box center [561, 526] width 296 height 33
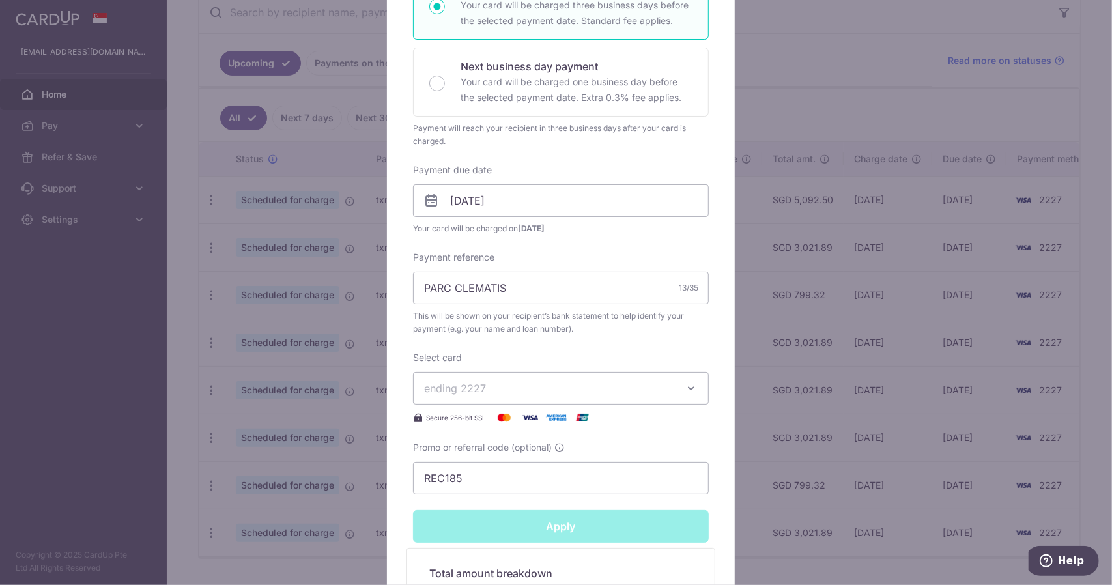
type input "Successfully Applied"
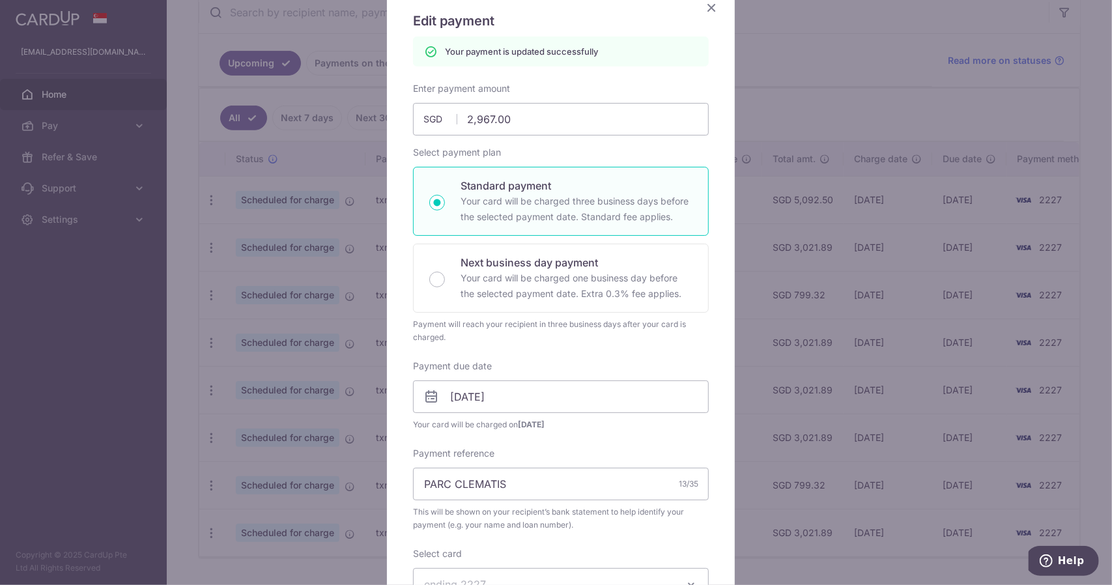
click at [703, 10] on icon "Close" at bounding box center [711, 7] width 16 height 16
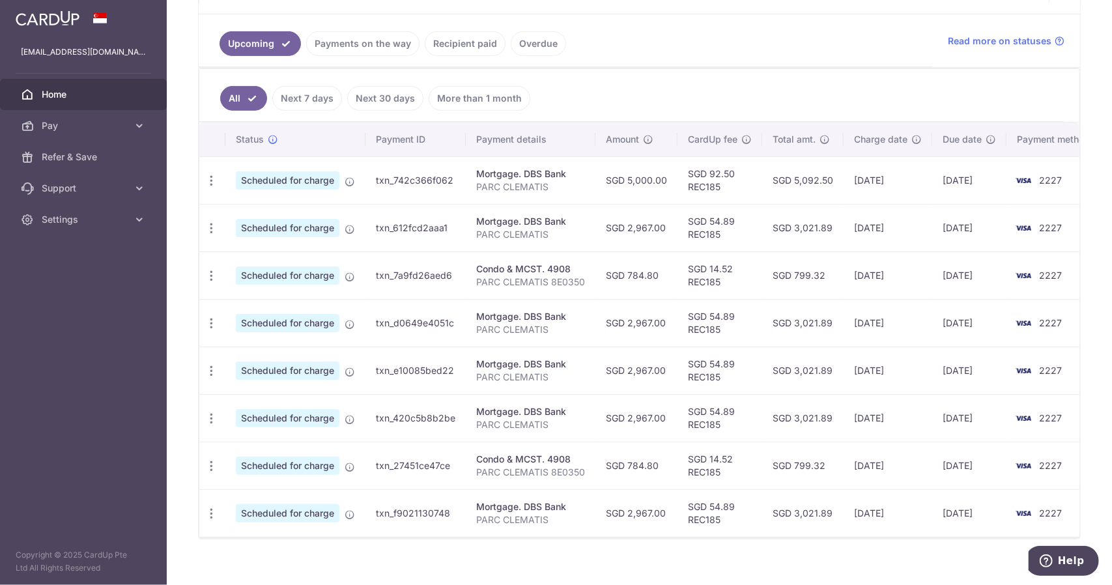
scroll to position [296, 0]
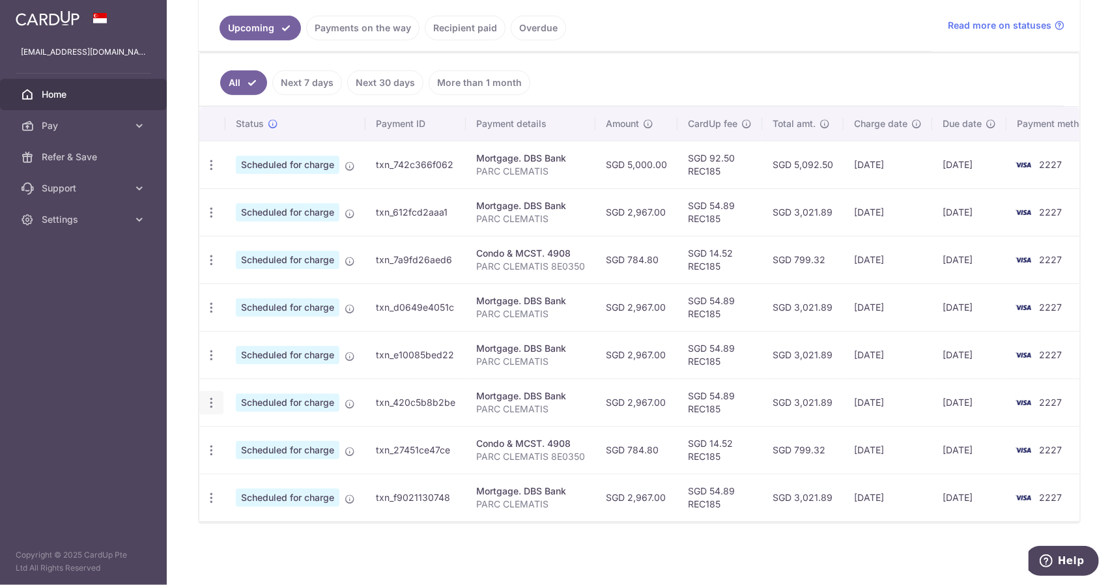
click at [213, 172] on icon "button" at bounding box center [212, 165] width 14 height 14
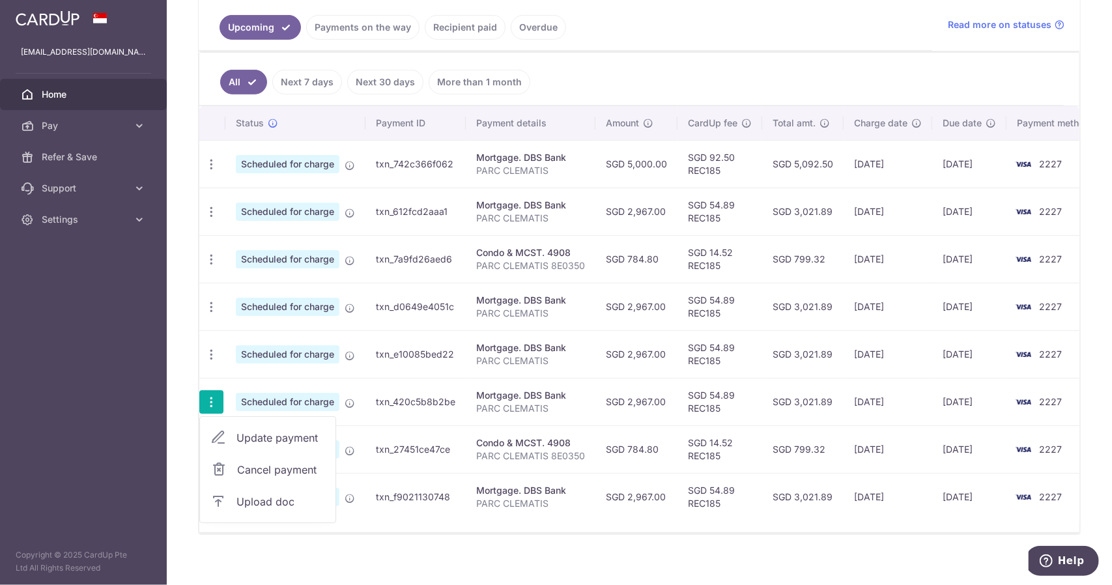
click at [250, 430] on span "Update payment" at bounding box center [280, 438] width 89 height 16
radio input "true"
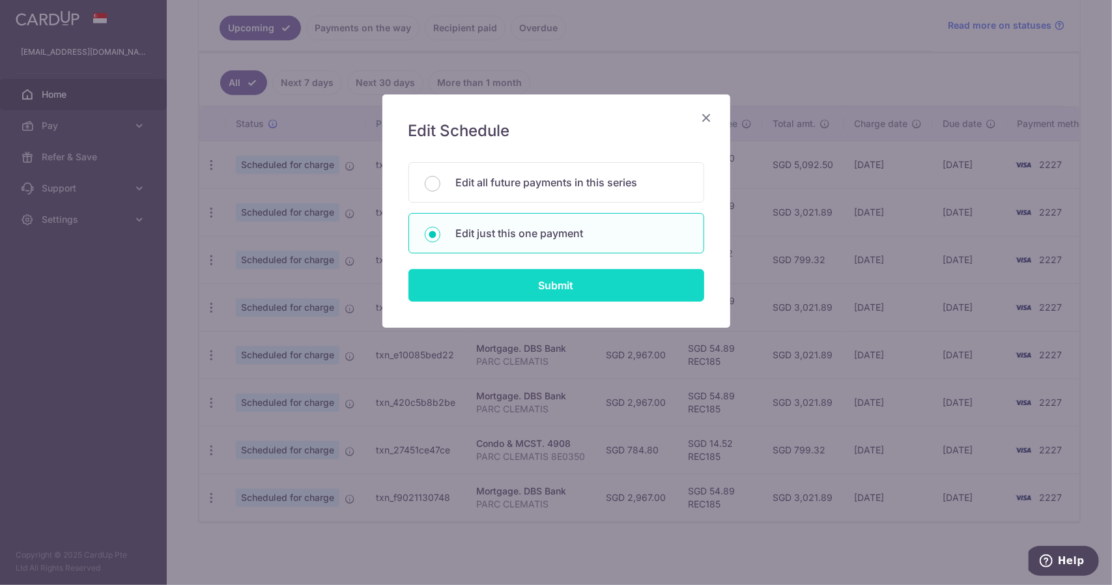
click at [522, 281] on input "Submit" at bounding box center [556, 285] width 296 height 33
radio input "true"
type input "2,967.00"
type input "[DATE]"
type input "PARC CLEMATIS"
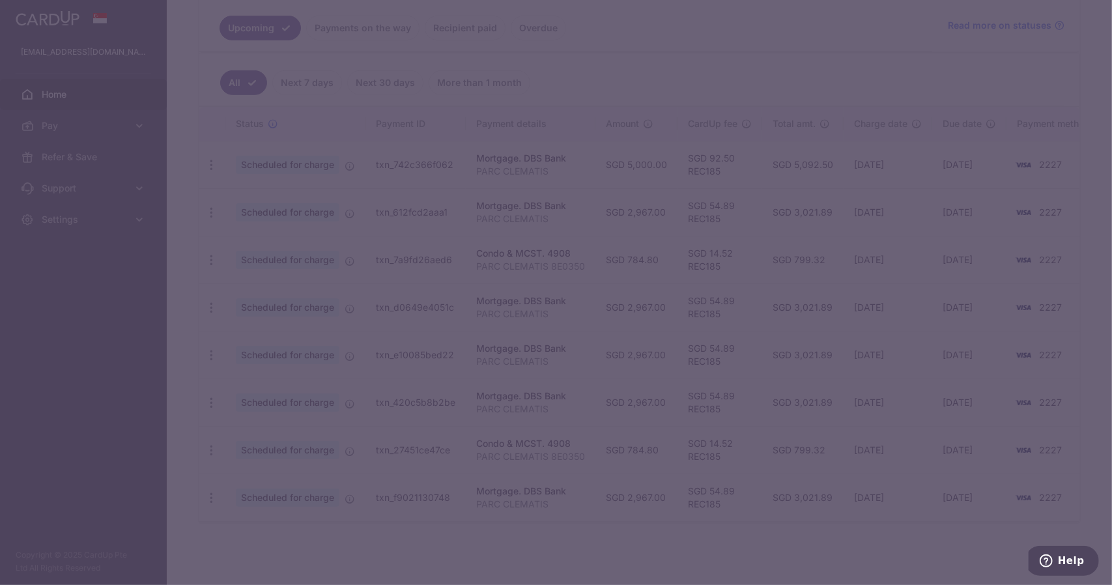
type input "REC185"
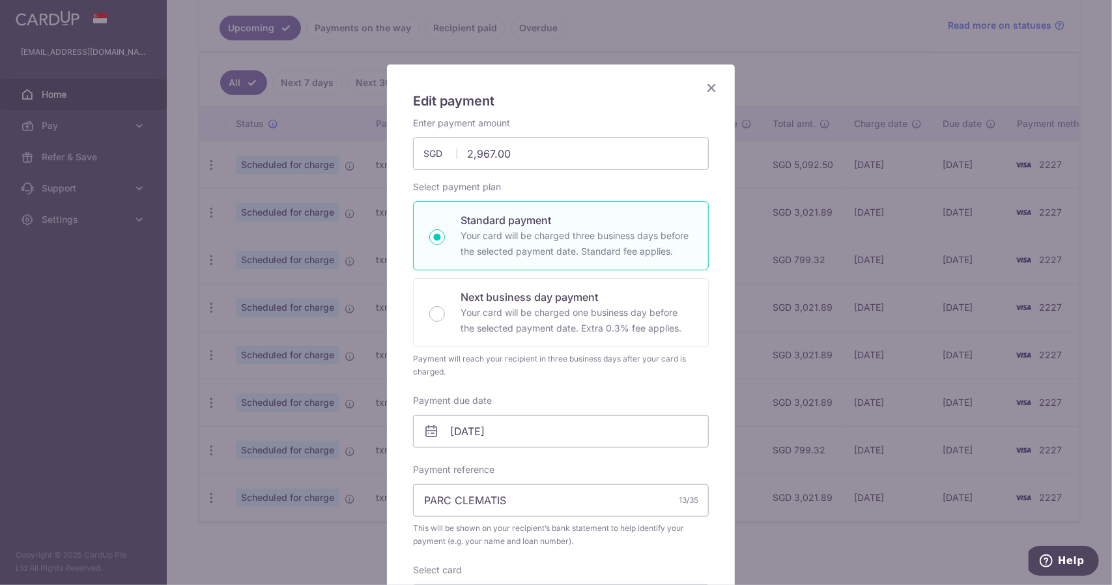
scroll to position [130, 0]
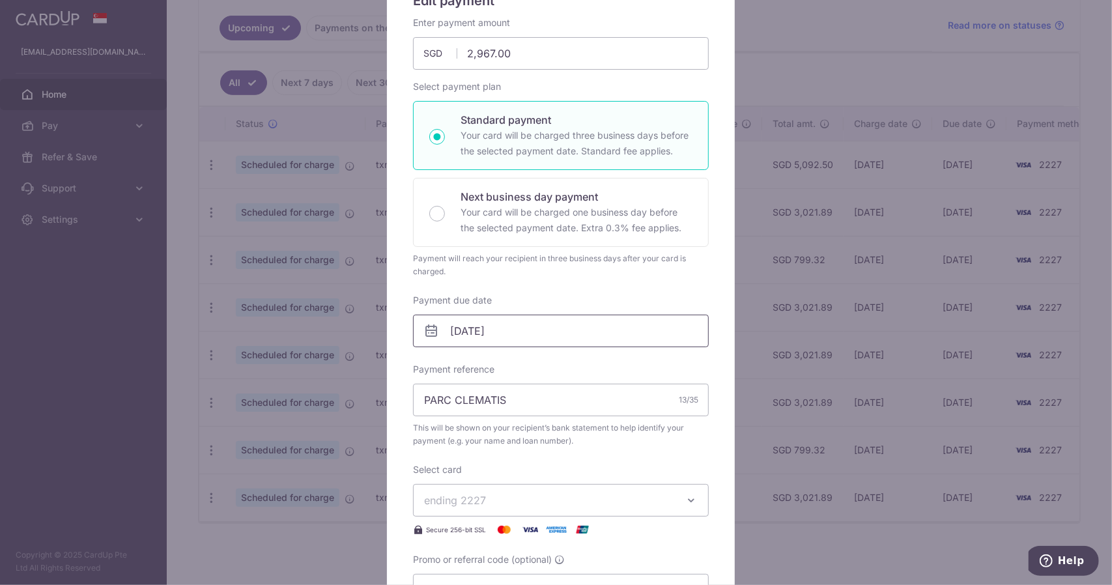
click at [476, 332] on input "29/12/2025" at bounding box center [561, 331] width 296 height 33
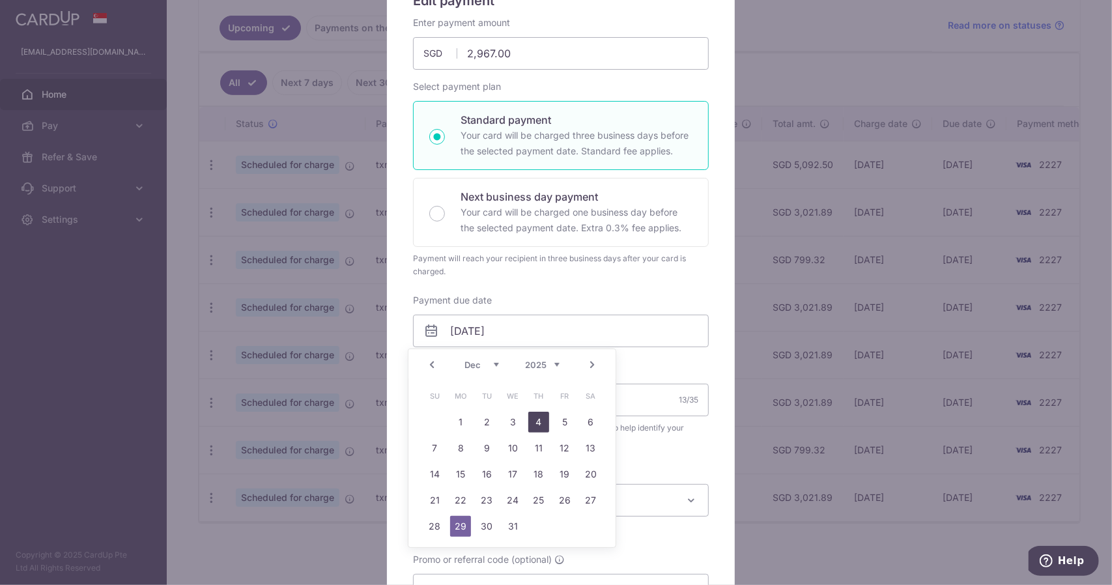
click at [539, 420] on link "4" at bounding box center [538, 422] width 21 height 21
type input "[DATE]"
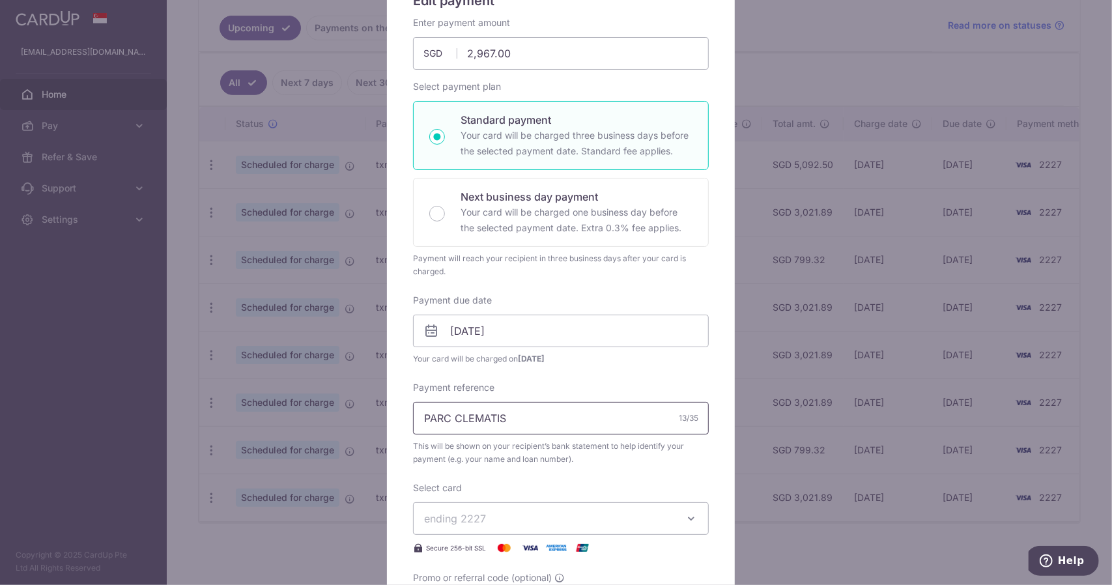
scroll to position [261, 0]
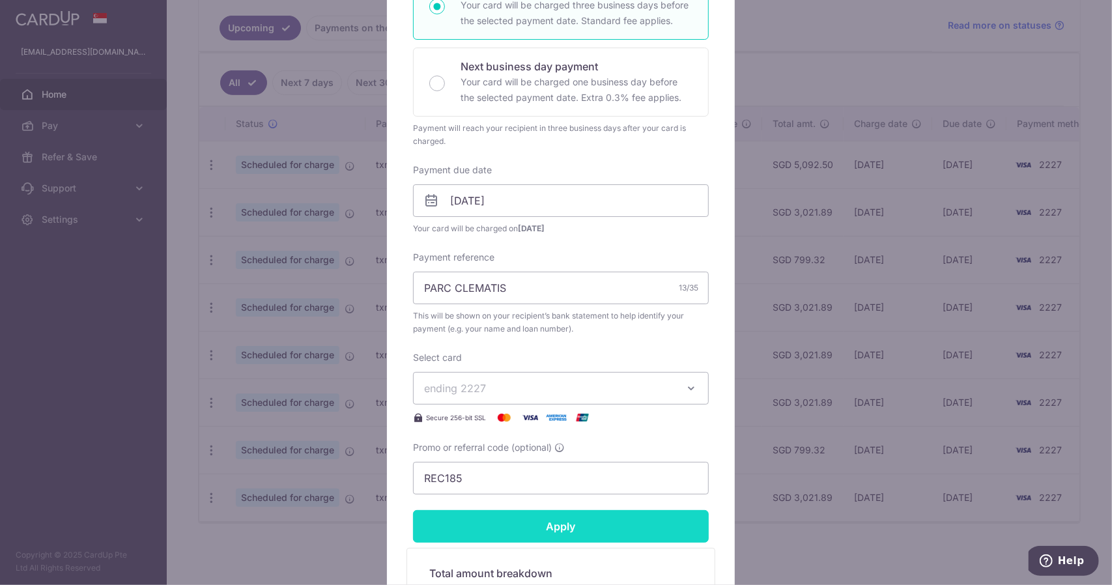
click at [542, 518] on input "Apply" at bounding box center [561, 526] width 296 height 33
type input "Successfully Applied"
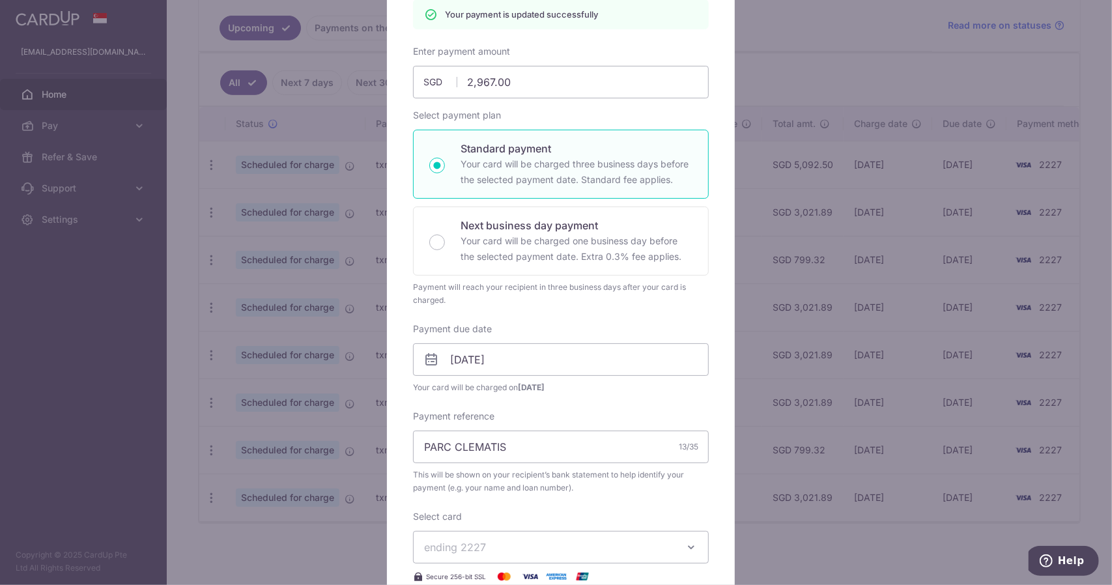
scroll to position [110, 0]
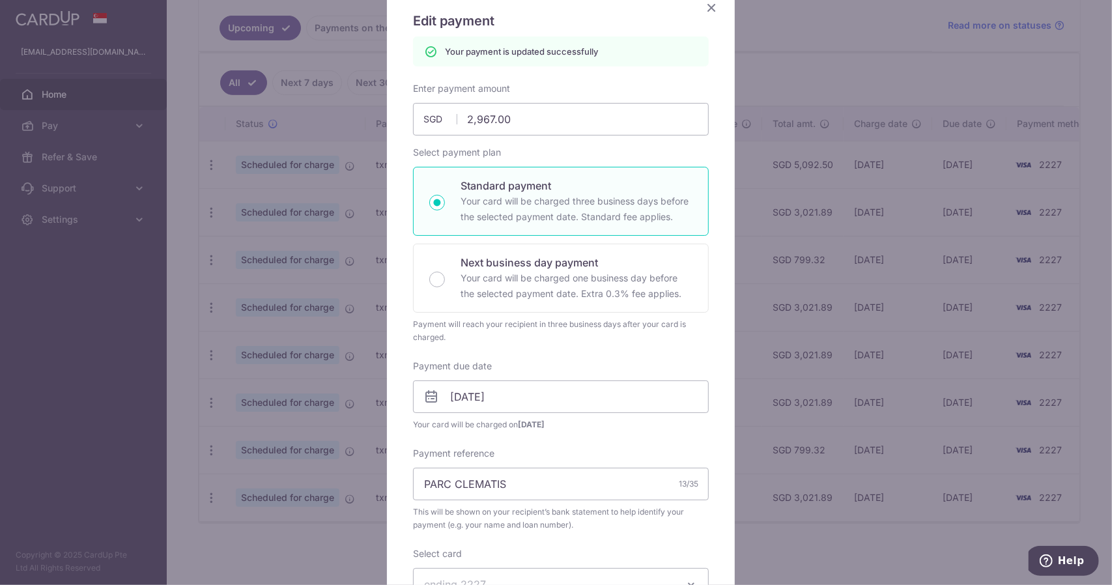
click at [707, 9] on icon "Close" at bounding box center [711, 7] width 16 height 16
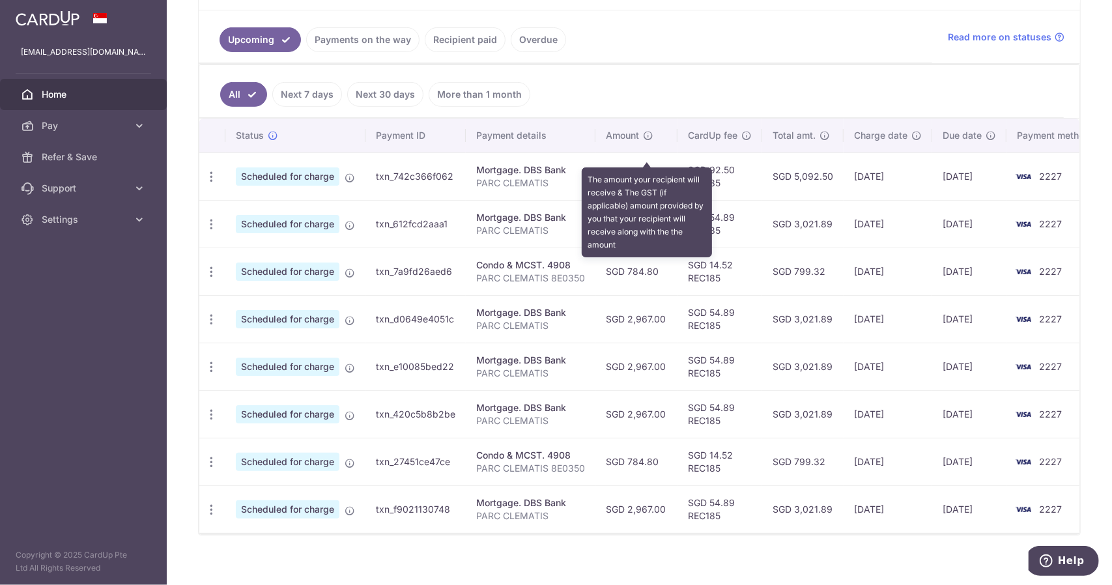
scroll to position [296, 0]
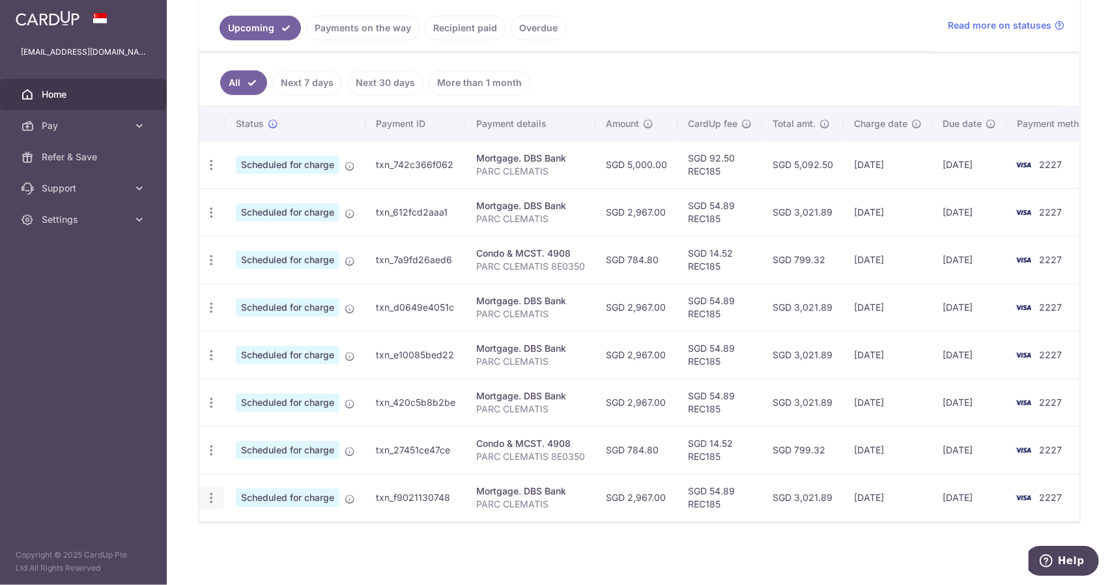
click at [209, 172] on icon "button" at bounding box center [212, 165] width 14 height 14
click at [253, 525] on span "Update payment" at bounding box center [280, 533] width 89 height 16
radio input "true"
type input "2,967.00"
type input "29/01/2026"
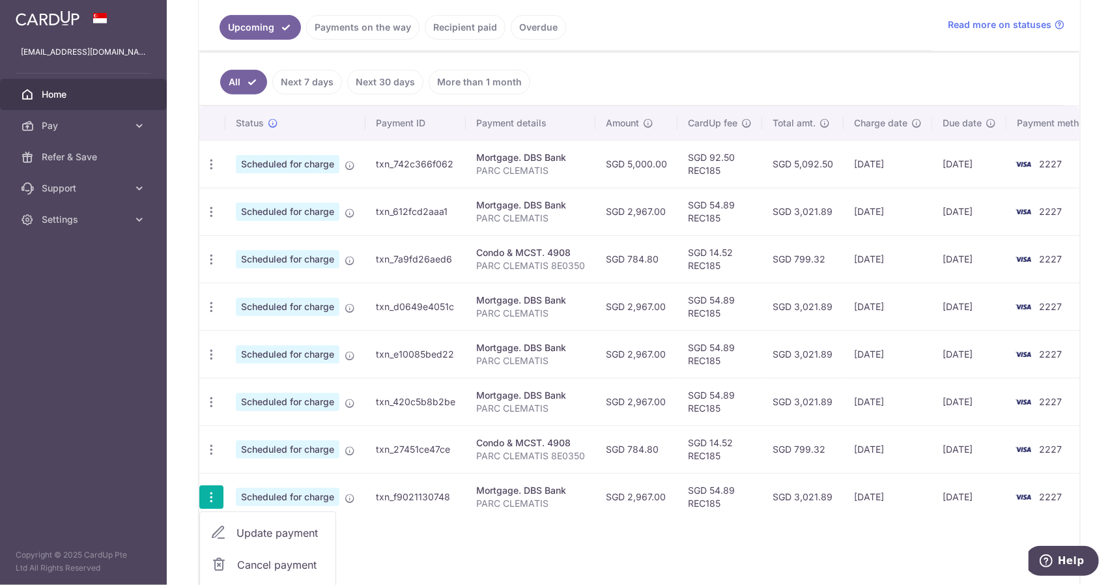
type input "PARC CLEMATIS"
type input "REC185"
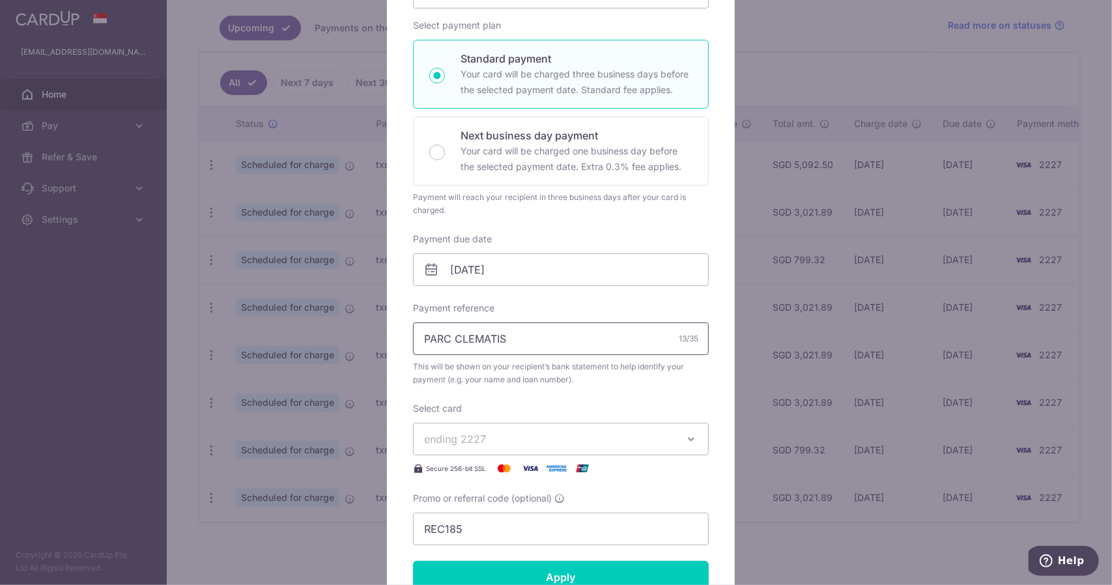
scroll to position [195, 0]
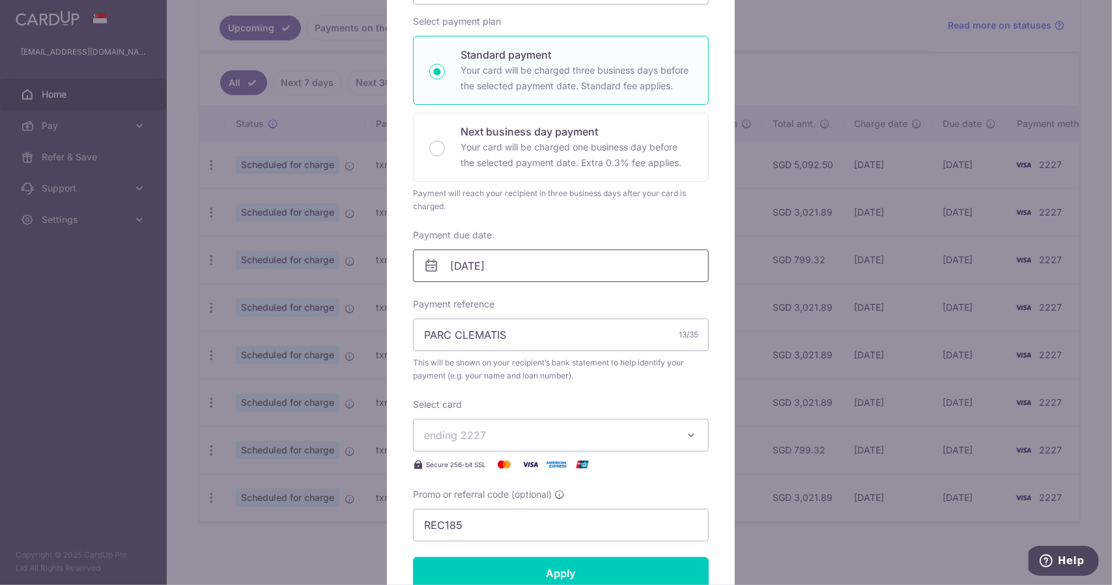
click at [478, 264] on input "29/01/2026" at bounding box center [561, 265] width 296 height 33
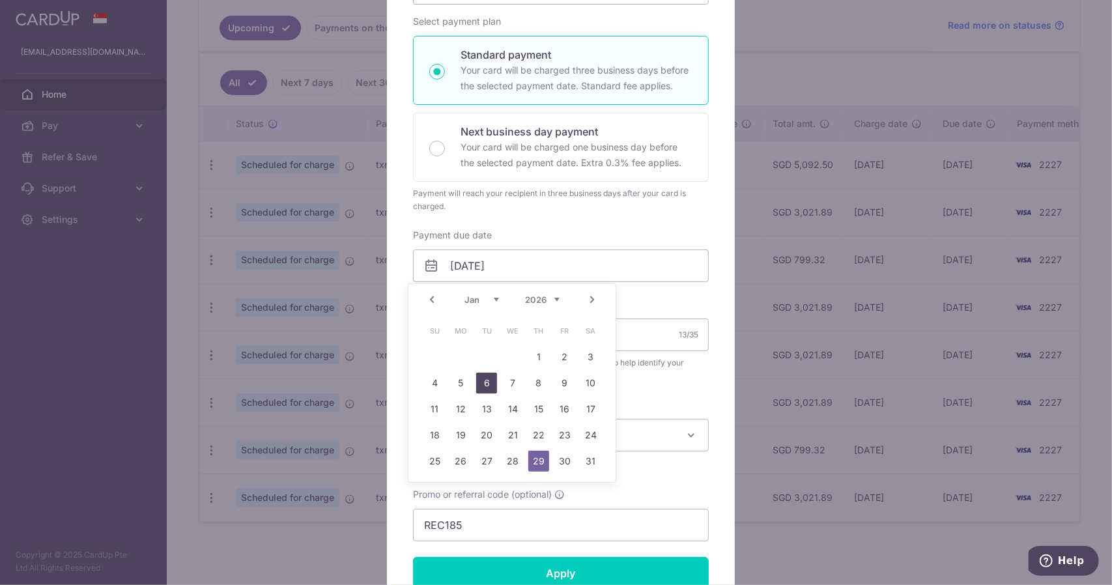
click at [484, 378] on link "6" at bounding box center [486, 383] width 21 height 21
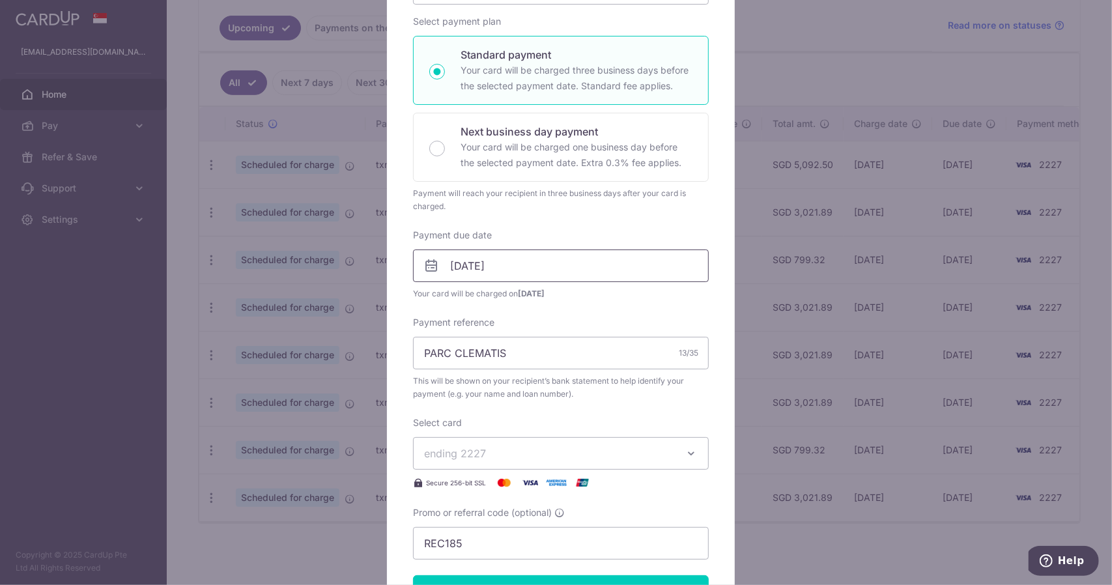
click at [487, 256] on input "06/01/2026" at bounding box center [561, 265] width 296 height 33
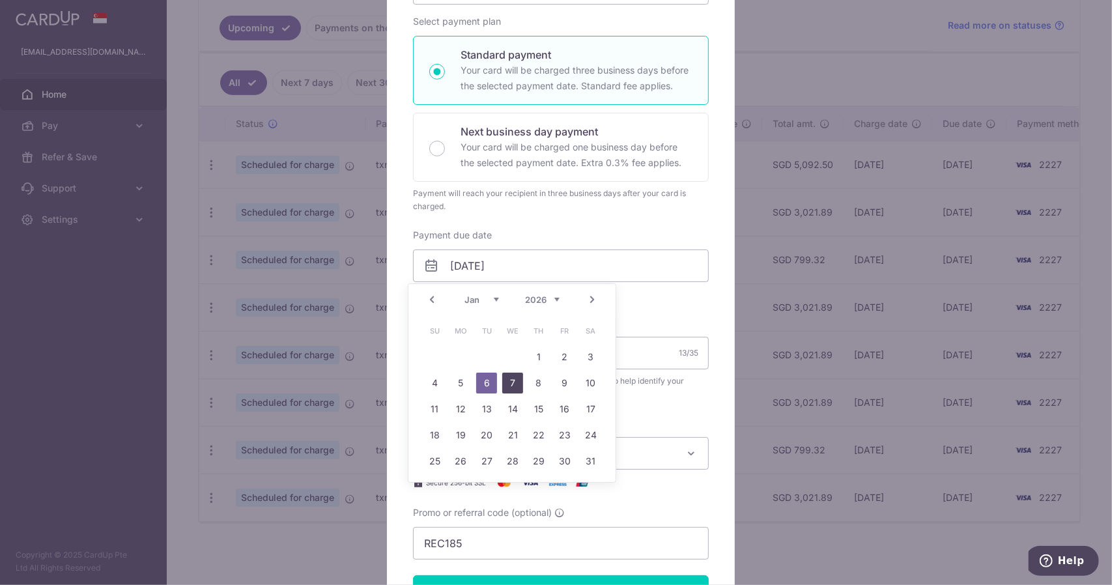
click at [518, 378] on link "7" at bounding box center [512, 383] width 21 height 21
type input "[DATE]"
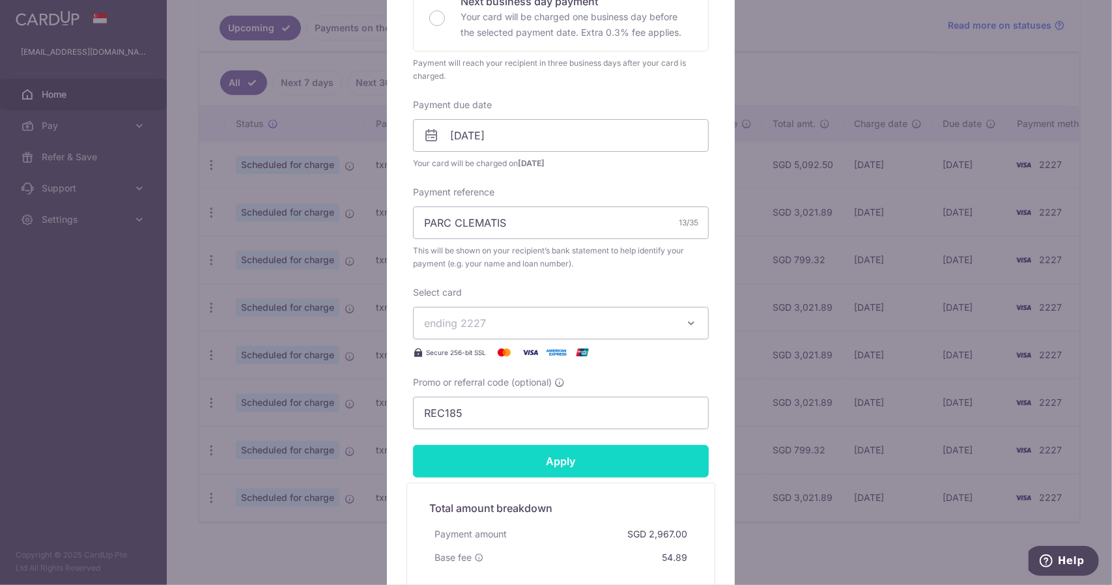
click at [547, 457] on input "Apply" at bounding box center [561, 461] width 296 height 33
type input "Successfully Applied"
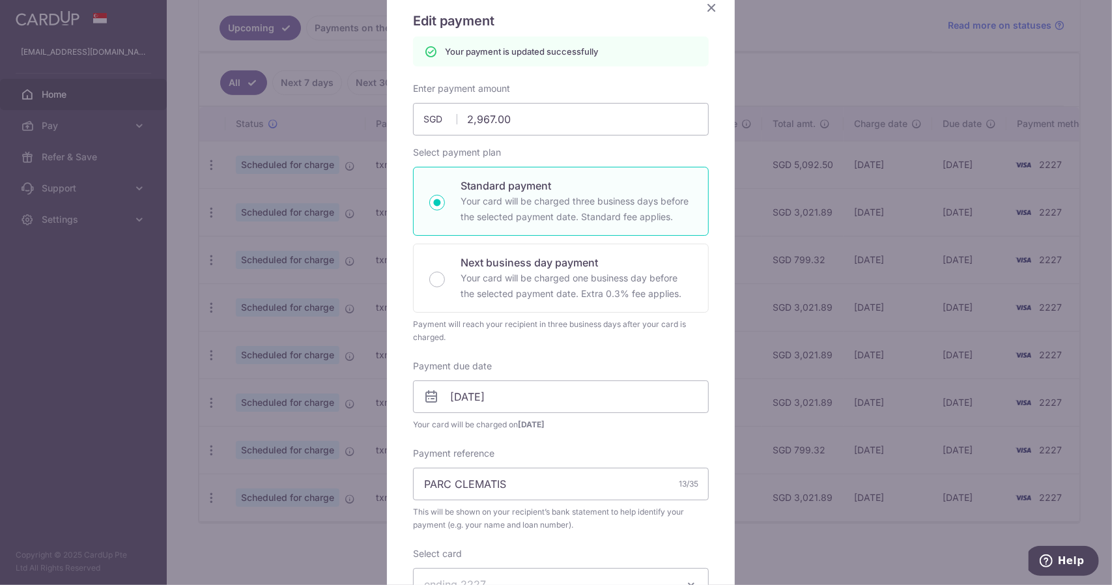
scroll to position [0, 0]
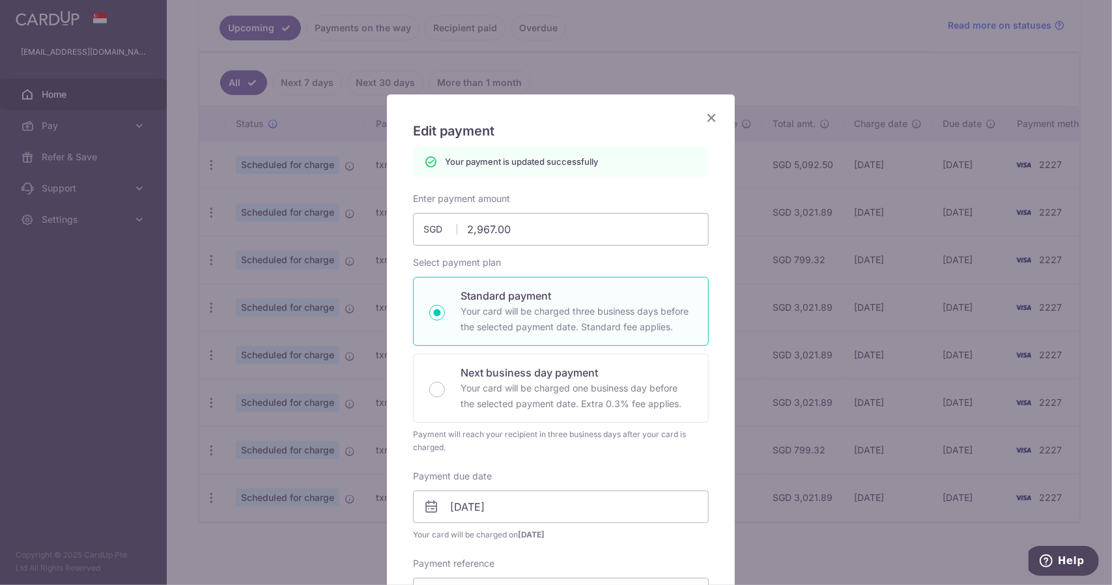
click at [711, 119] on icon "Close" at bounding box center [711, 117] width 16 height 16
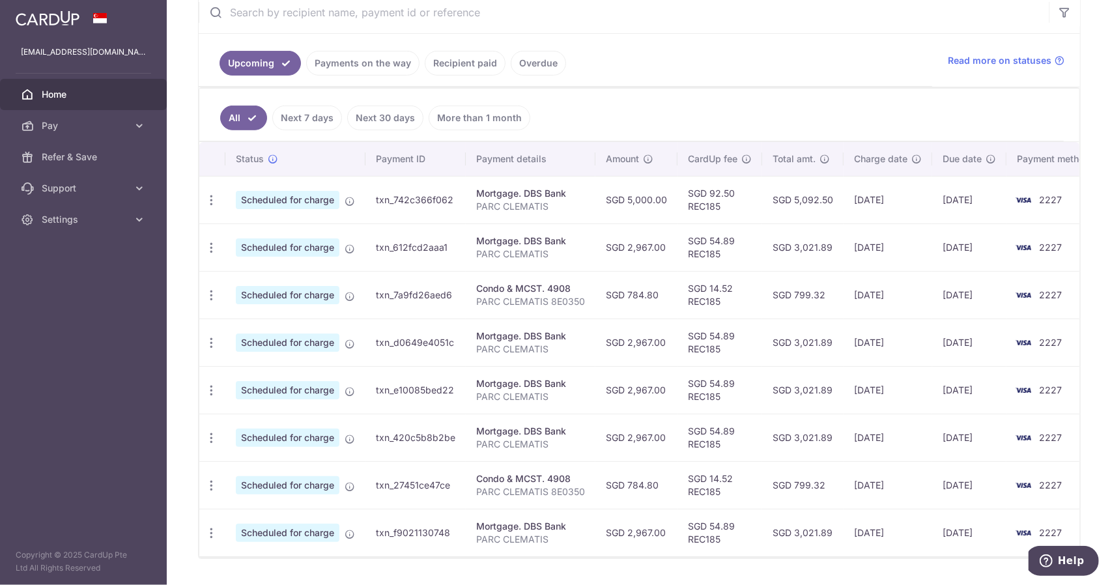
scroll to position [296, 0]
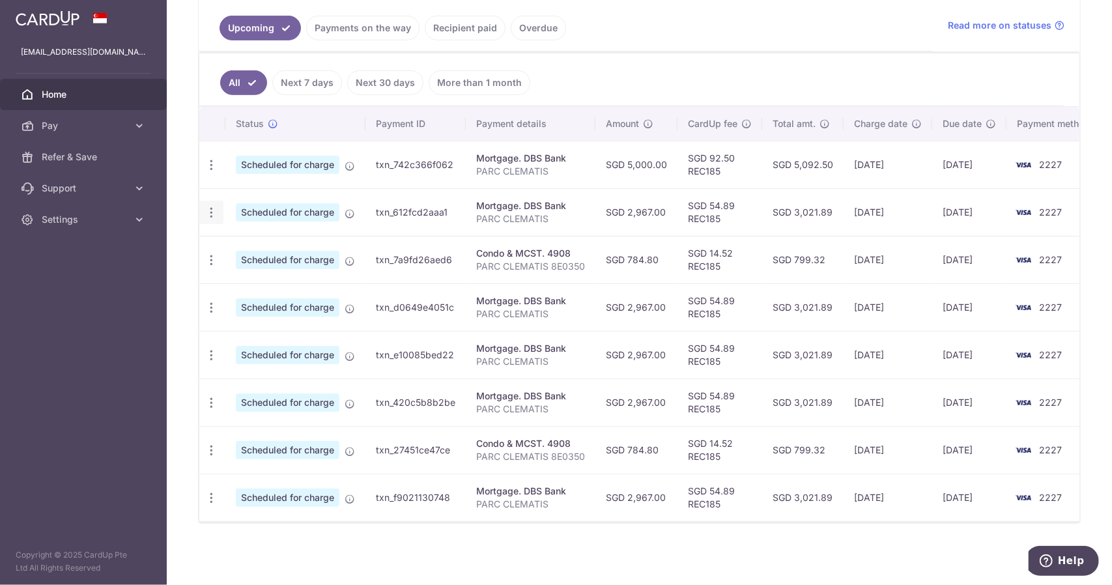
click at [211, 172] on icon "button" at bounding box center [212, 165] width 14 height 14
click at [468, 189] on td "Mortgage. DBS Bank [GEOGRAPHIC_DATA]" at bounding box center [531, 212] width 130 height 48
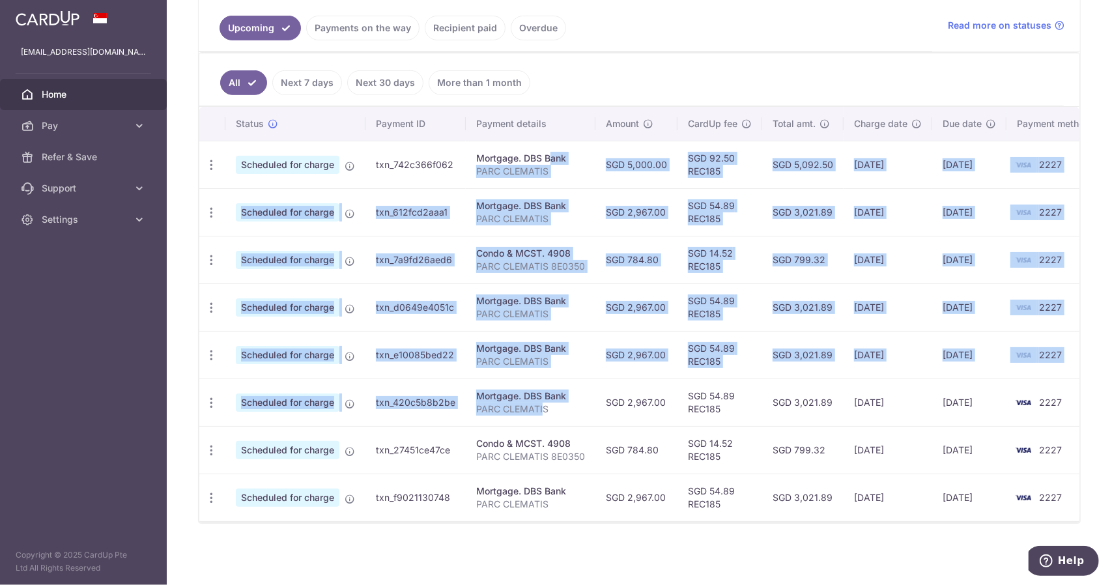
drag, startPoint x: 508, startPoint y: 153, endPoint x: 540, endPoint y: 412, distance: 261.2
click at [540, 412] on tbody "Update payment Cancel payment Upload doc Scheduled for charge txn_742c366f062 M…" at bounding box center [652, 331] width 906 height 380
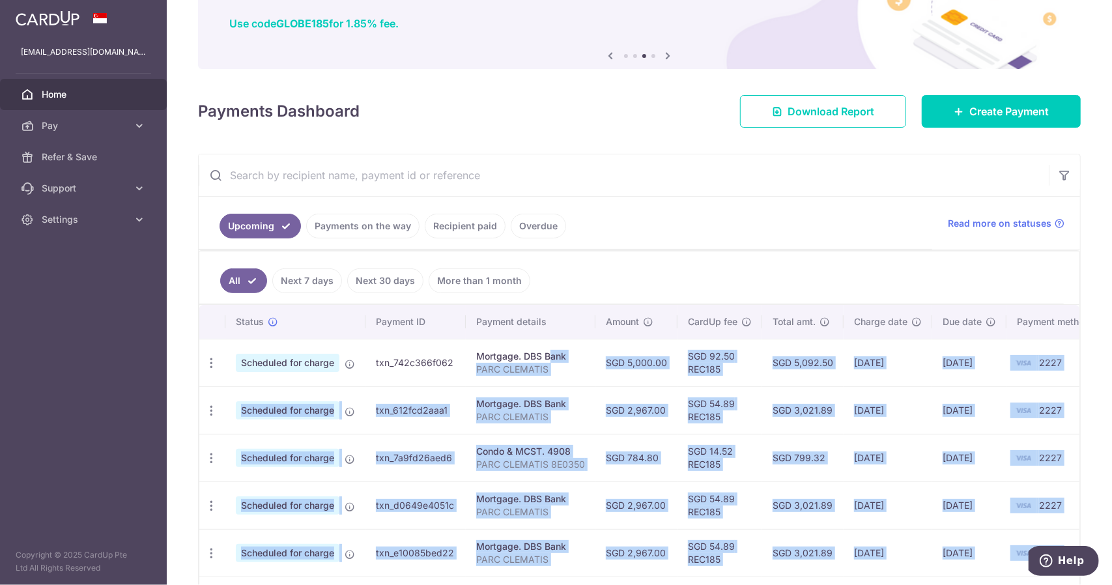
scroll to position [0, 0]
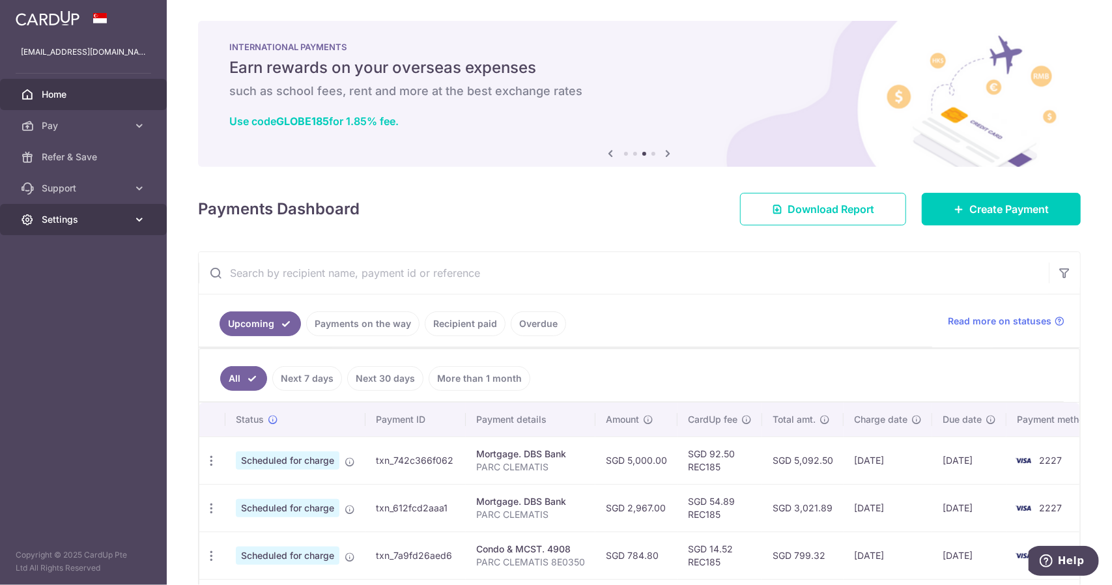
click at [60, 214] on span "Settings" at bounding box center [85, 219] width 86 height 13
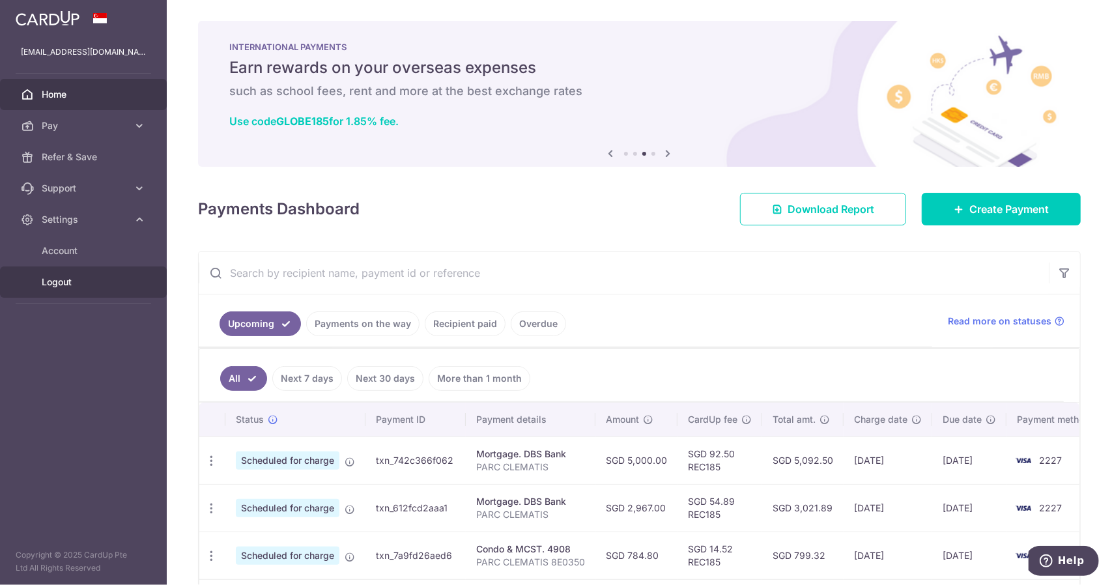
click at [59, 278] on span "Logout" at bounding box center [85, 281] width 86 height 13
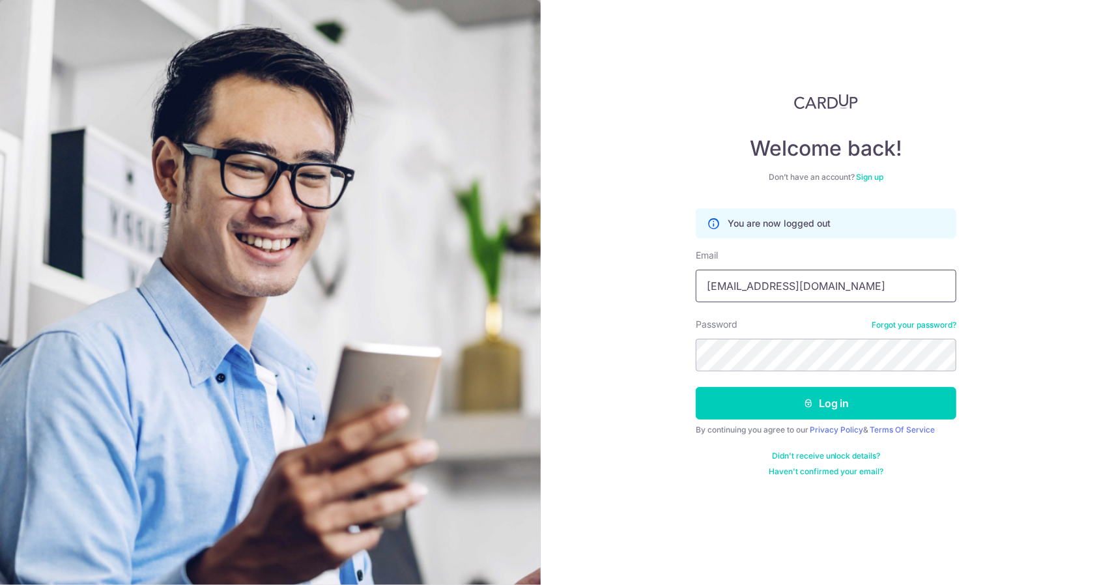
click at [755, 285] on input "[EMAIL_ADDRESS][DOMAIN_NAME]" at bounding box center [826, 286] width 261 height 33
type input "[EMAIL_ADDRESS][DOMAIN_NAME]"
click at [797, 390] on button "Log in" at bounding box center [826, 403] width 261 height 33
